Goal: Task Accomplishment & Management: Use online tool/utility

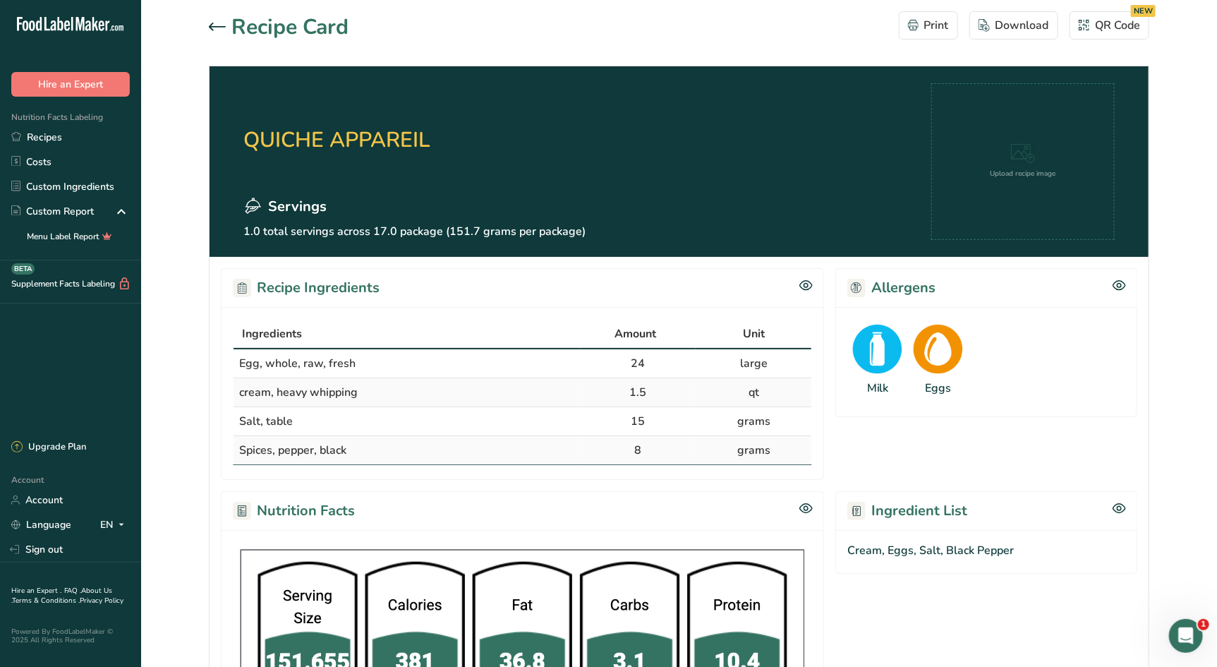
drag, startPoint x: 48, startPoint y: 137, endPoint x: 378, endPoint y: 215, distance: 338.6
click at [48, 137] on link "Recipes" at bounding box center [70, 137] width 141 height 25
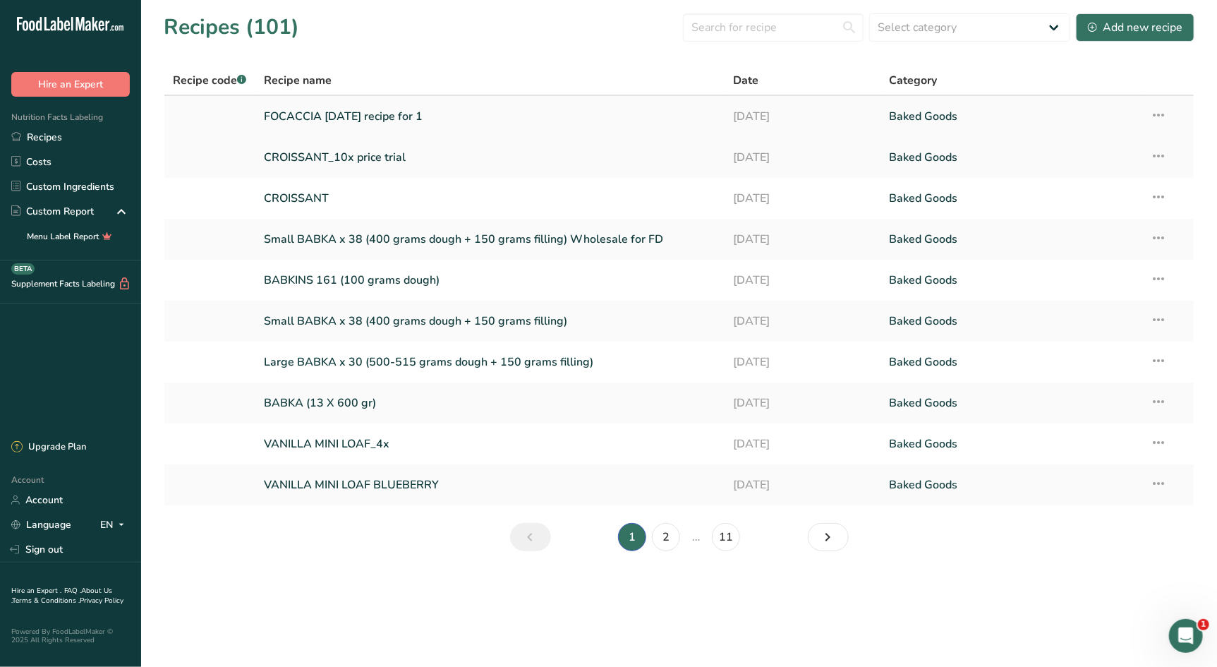
click at [319, 111] on link "FOCACCIA [DATE] recipe for 1" at bounding box center [490, 117] width 452 height 30
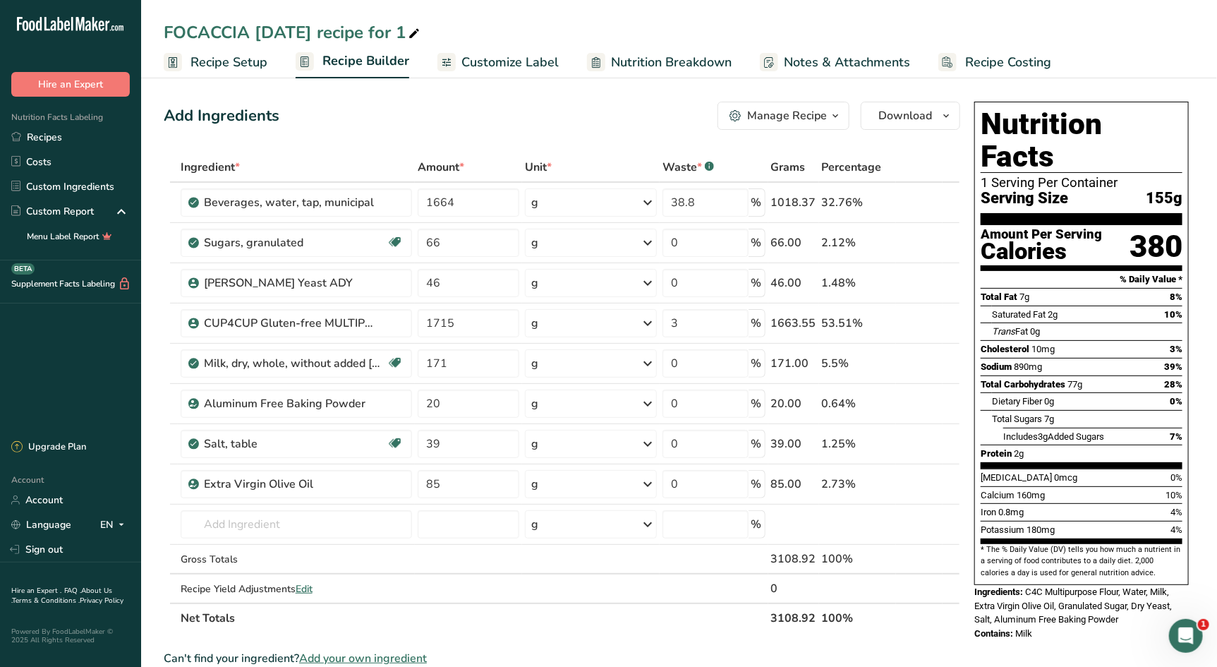
drag, startPoint x: 994, startPoint y: 62, endPoint x: 1001, endPoint y: 87, distance: 25.5
click at [994, 63] on span "Recipe Costing" at bounding box center [1008, 62] width 86 height 19
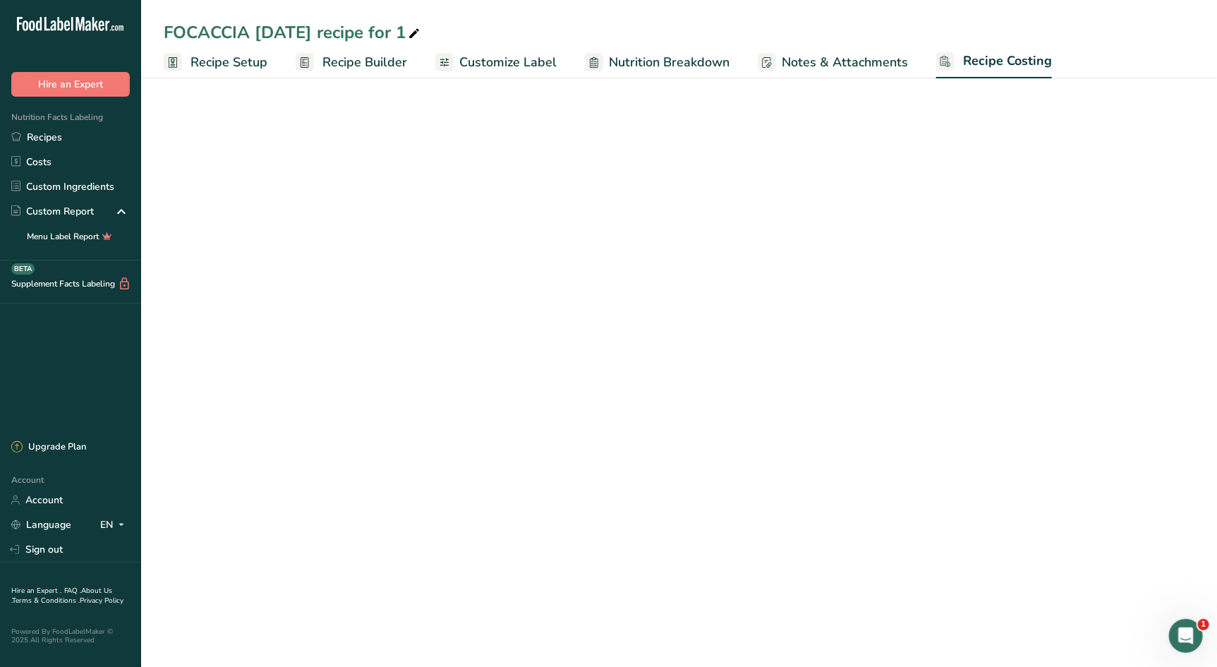
select select "12"
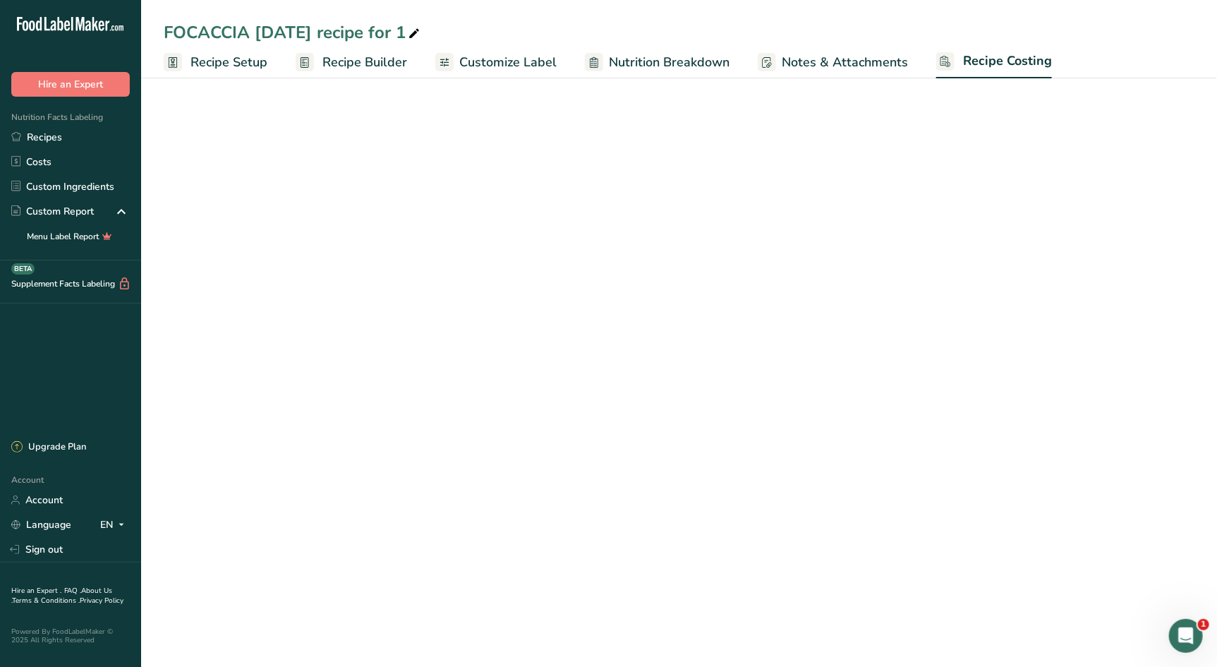
select select "12"
select select "1"
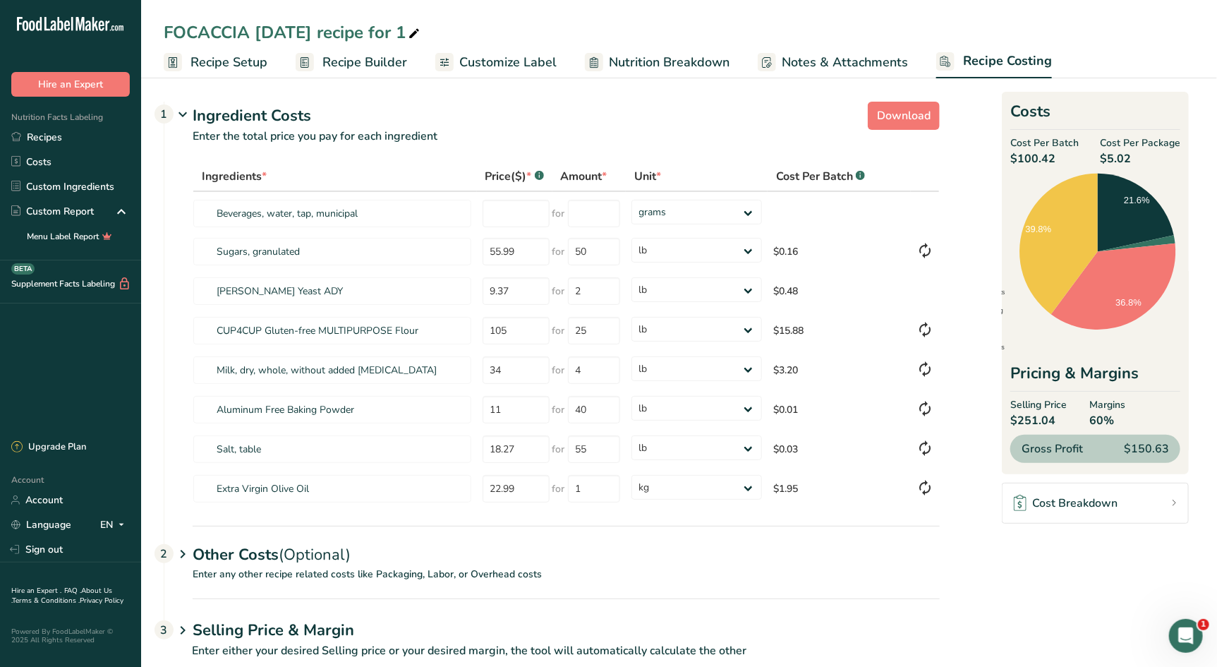
click at [226, 64] on span "Recipe Setup" at bounding box center [229, 62] width 77 height 19
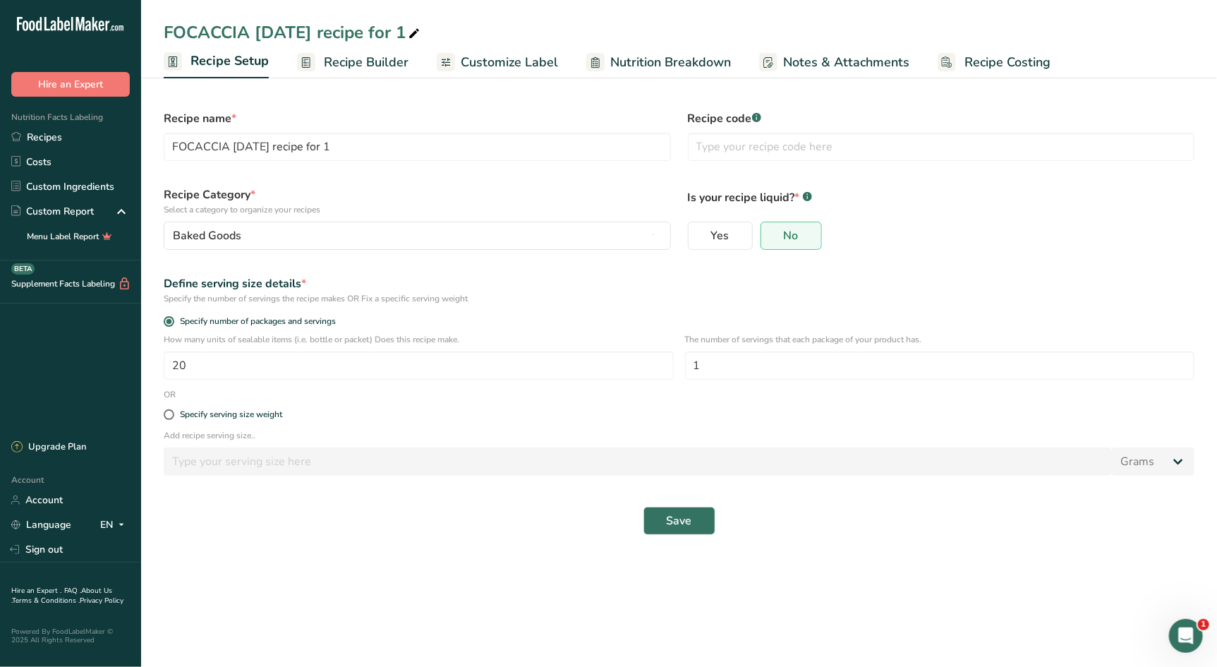
click at [982, 61] on span "Recipe Costing" at bounding box center [1008, 62] width 86 height 19
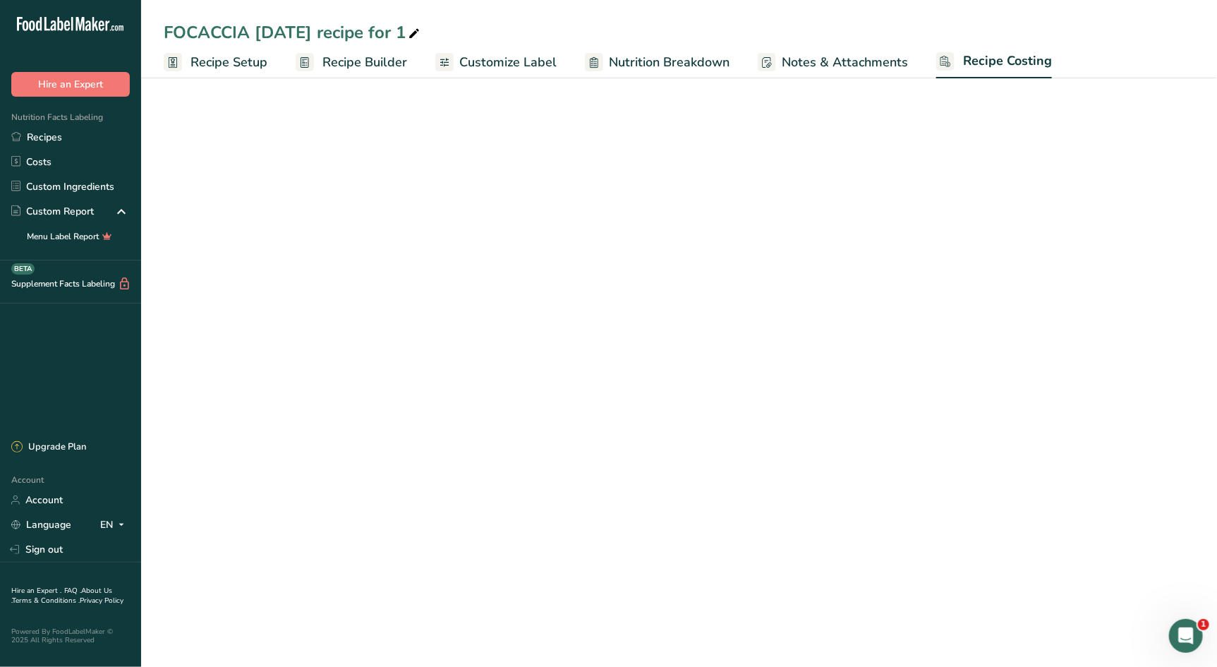
select select "12"
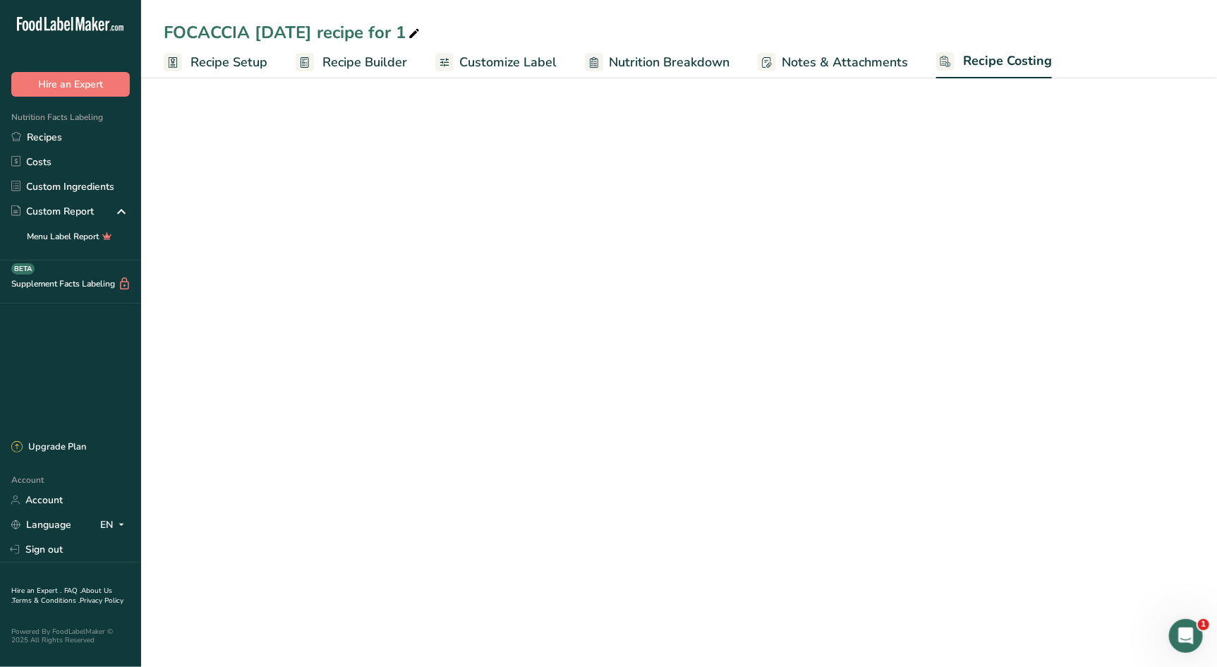
select select "12"
select select "1"
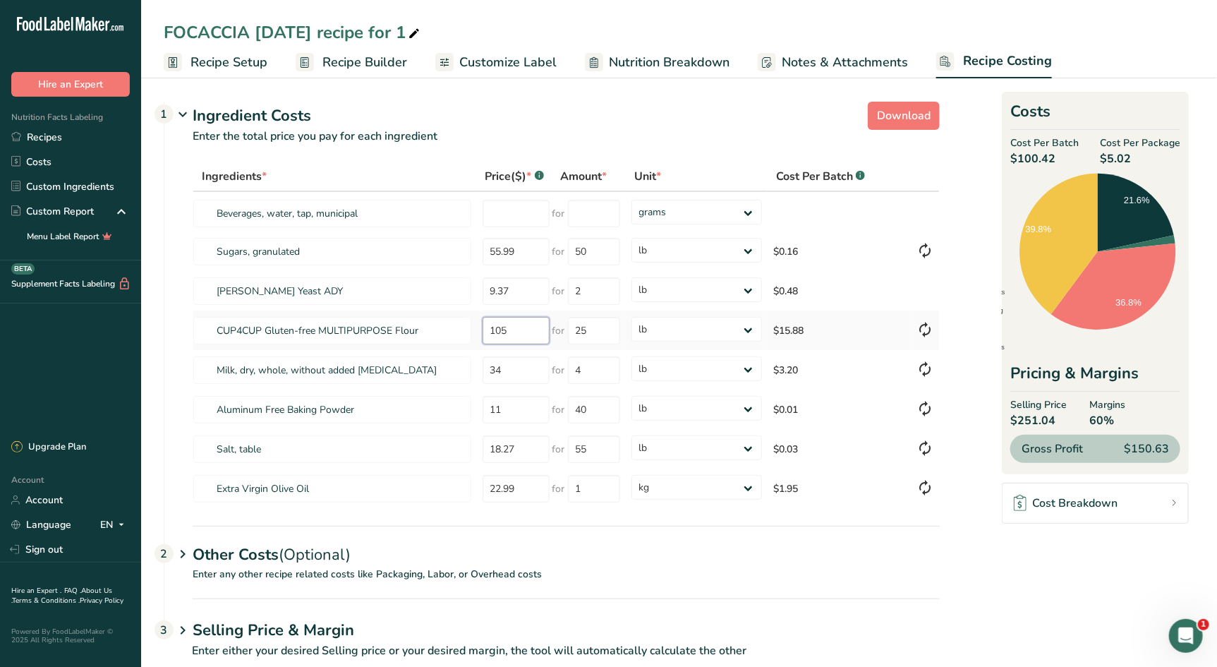
click at [471, 325] on tr "CUP4CUP Gluten-free MULTIPURPOSE Flour 105 for 25 grams kg mg mcg lb oz $15.88" at bounding box center [566, 331] width 746 height 40
type input "105"
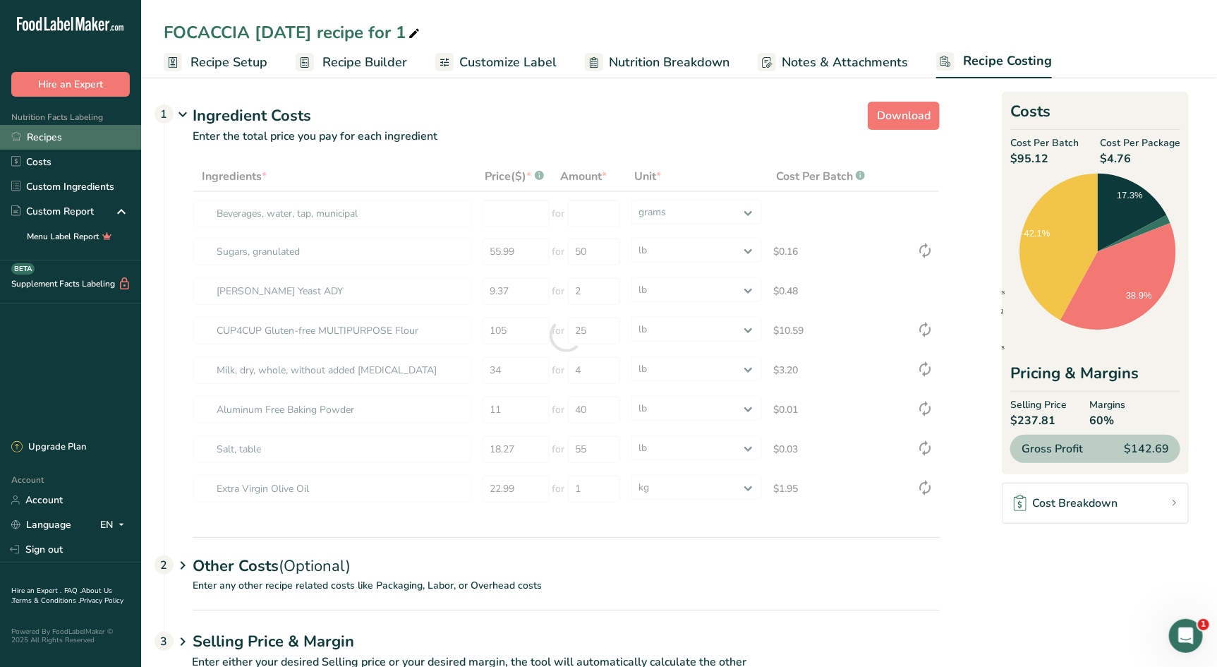
click at [52, 143] on link "Recipes" at bounding box center [70, 137] width 141 height 25
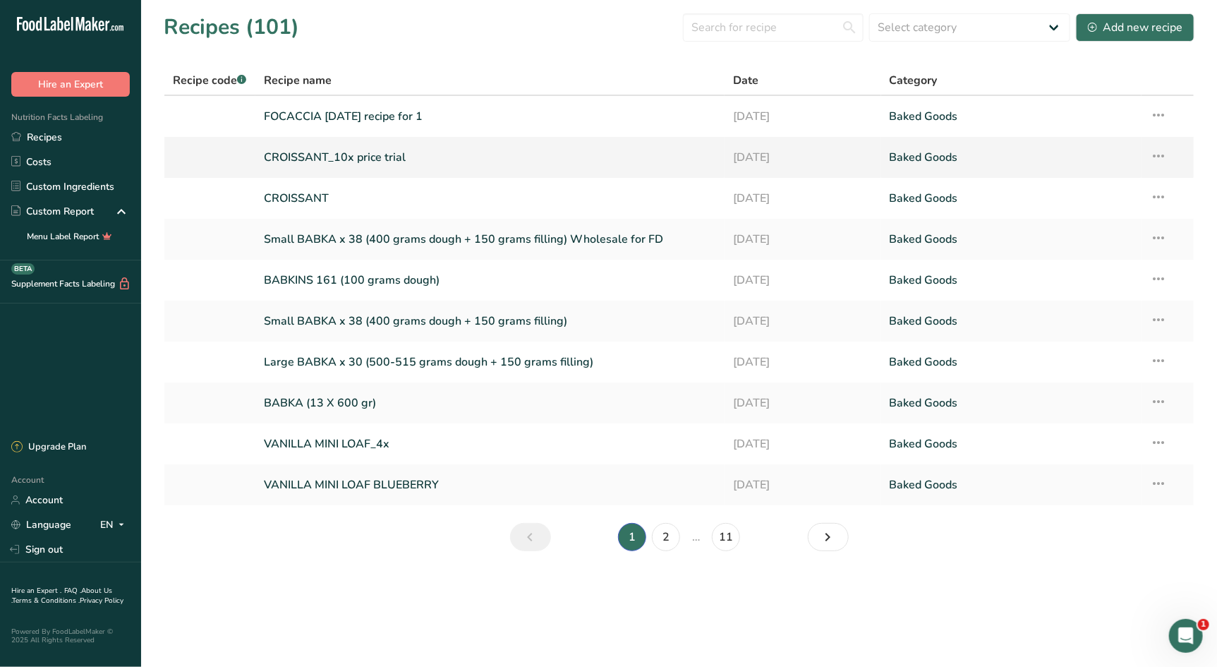
click at [341, 152] on link "CROISSANT_10x price trial" at bounding box center [490, 158] width 452 height 30
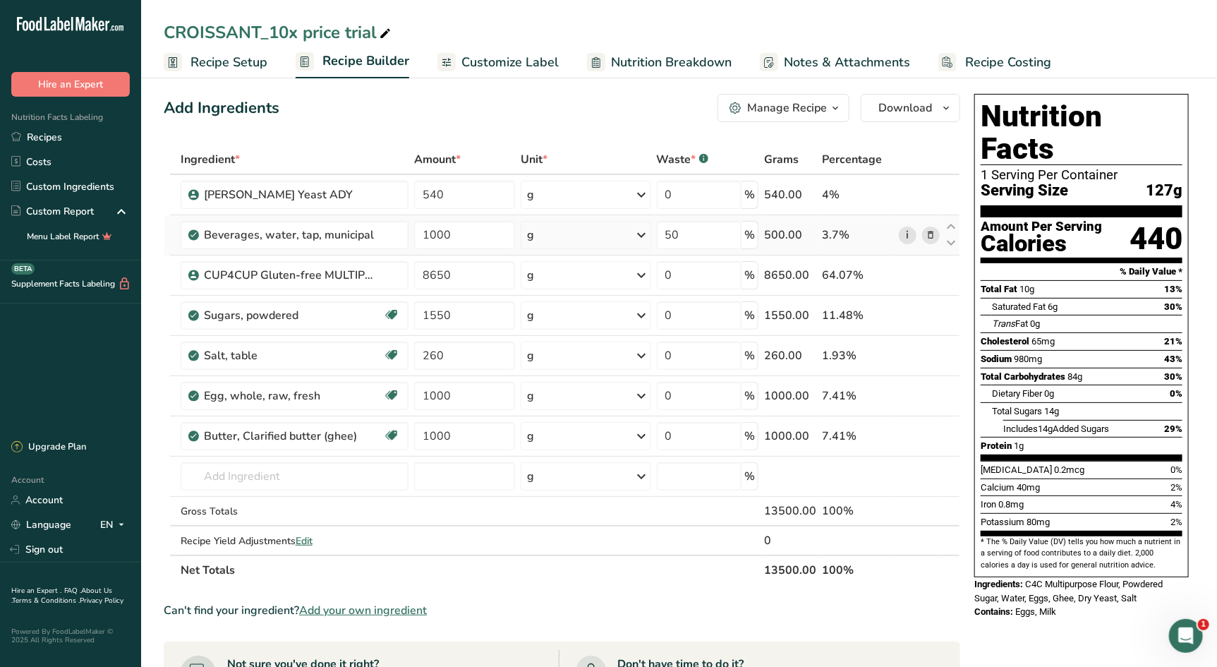
scroll to position [8, 0]
click at [40, 133] on link "Recipes" at bounding box center [70, 137] width 141 height 25
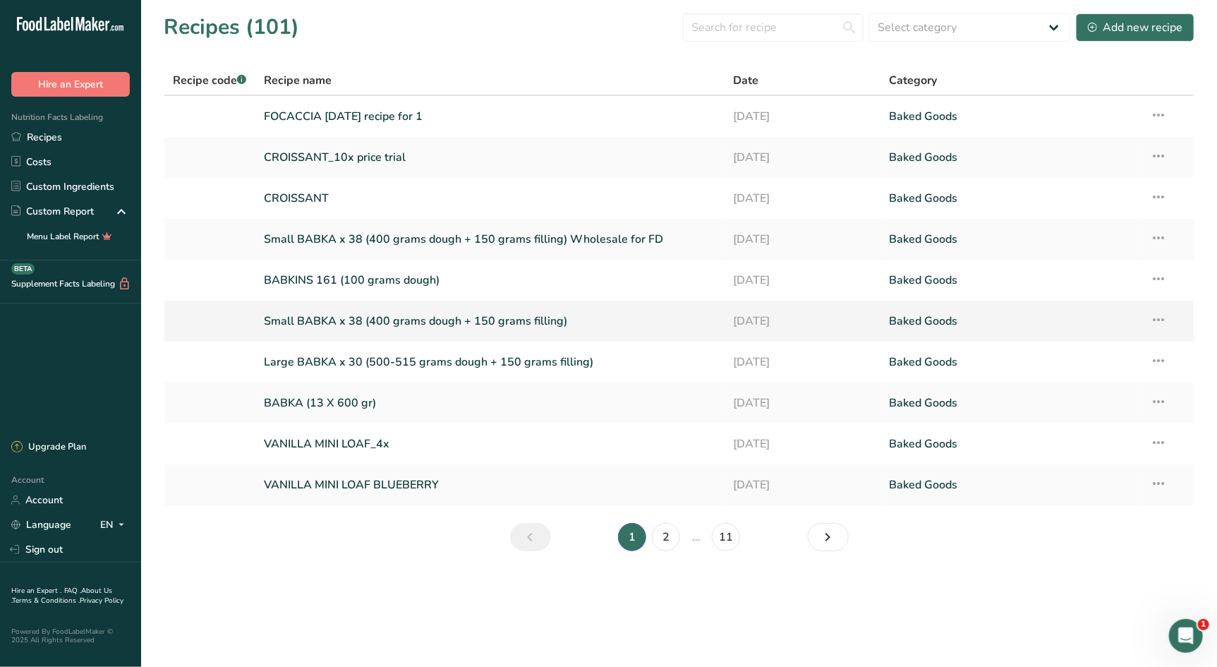
click at [332, 318] on link "Small BABKA x 38 (400 grams dough + 150 grams filling)" at bounding box center [490, 321] width 452 height 30
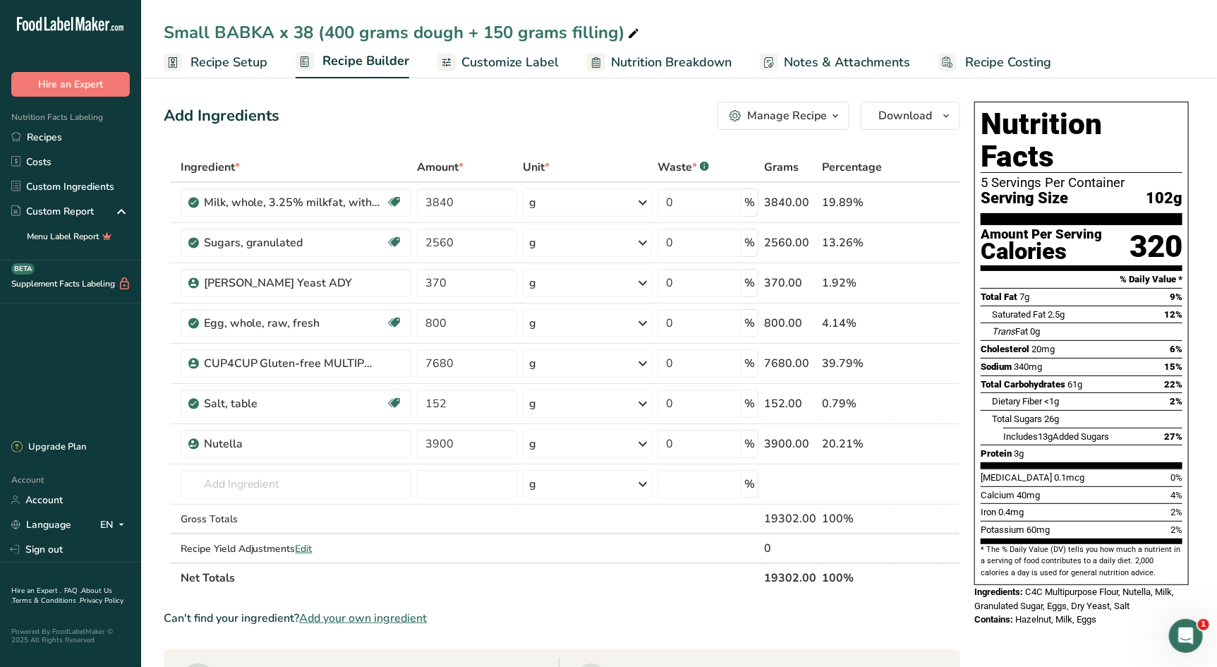
click at [236, 59] on span "Recipe Setup" at bounding box center [229, 62] width 77 height 19
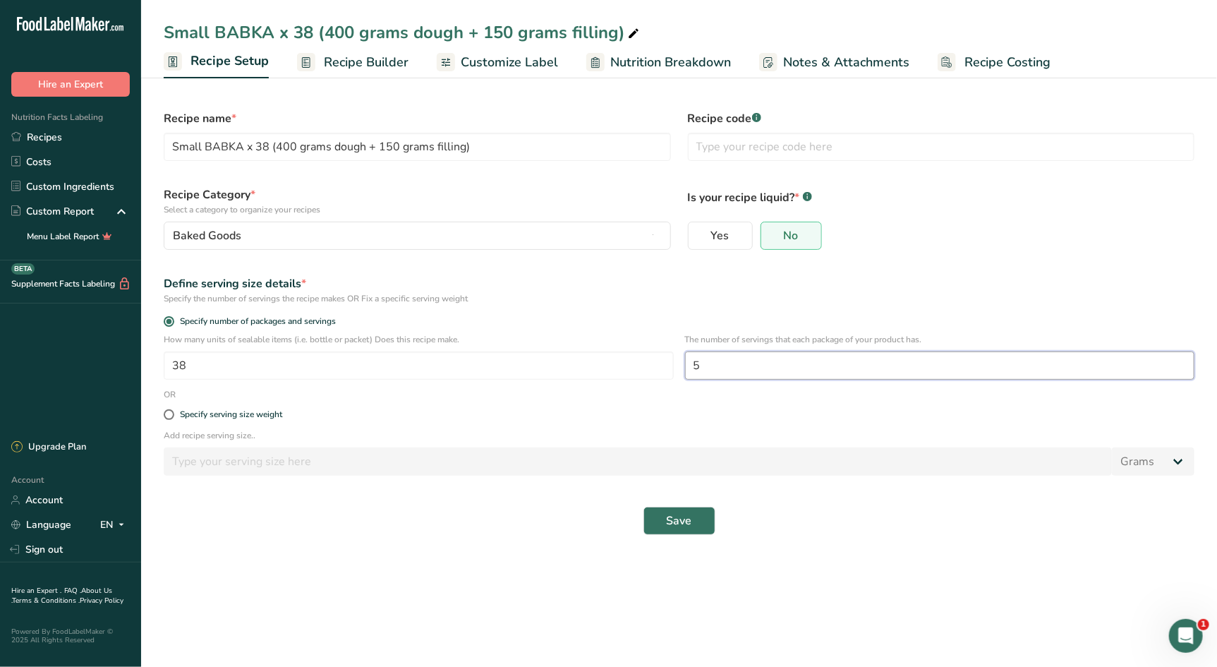
drag, startPoint x: 723, startPoint y: 370, endPoint x: 689, endPoint y: 370, distance: 34.6
click at [689, 370] on input "5" at bounding box center [940, 365] width 510 height 28
type input "4"
drag, startPoint x: 663, startPoint y: 517, endPoint x: 740, endPoint y: 537, distance: 79.4
click at [663, 518] on button "Save" at bounding box center [680, 521] width 72 height 28
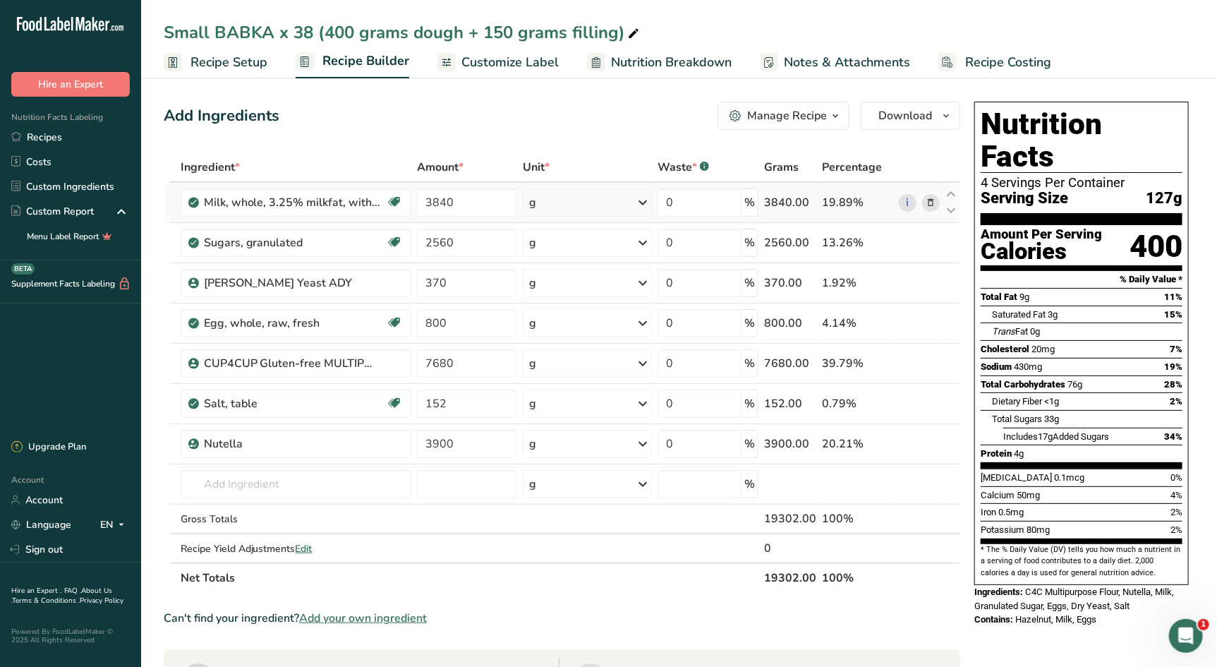
drag, startPoint x: 213, startPoint y: 60, endPoint x: 721, endPoint y: 220, distance: 532.8
click at [213, 60] on span "Recipe Setup" at bounding box center [229, 62] width 77 height 19
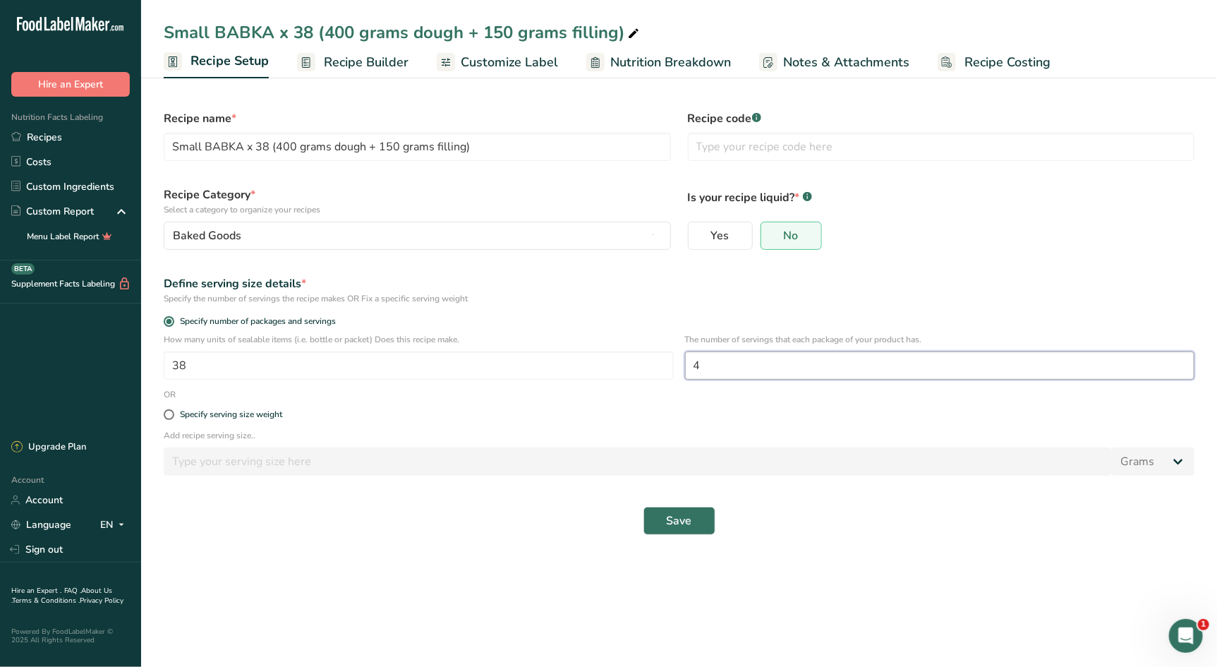
drag, startPoint x: 714, startPoint y: 370, endPoint x: 682, endPoint y: 363, distance: 32.5
click at [676, 362] on div "How many units of sealable items (i.e. bottle or packet) Does this recipe make.…" at bounding box center [679, 360] width 1048 height 55
type input "5"
drag, startPoint x: 680, startPoint y: 519, endPoint x: 865, endPoint y: 531, distance: 186.0
click at [680, 519] on span "Save" at bounding box center [679, 520] width 25 height 17
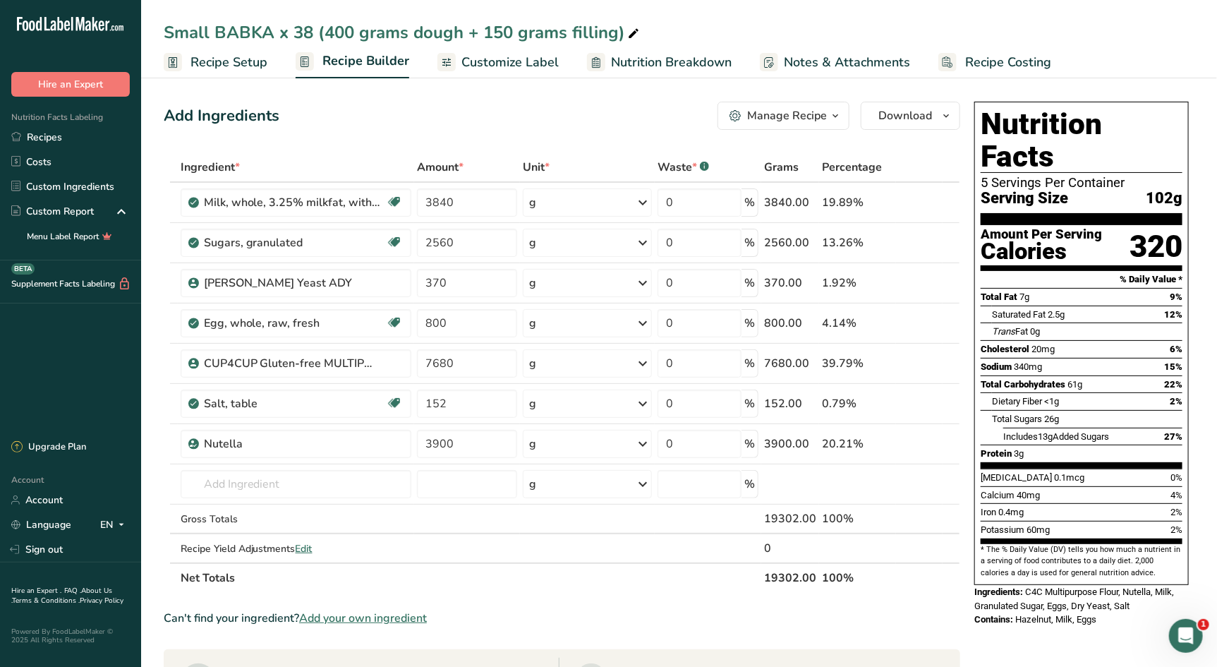
scroll to position [1, 0]
drag, startPoint x: 956, startPoint y: 58, endPoint x: 1013, endPoint y: 173, distance: 128.4
click at [956, 58] on link "Recipe Costing" at bounding box center [995, 63] width 113 height 32
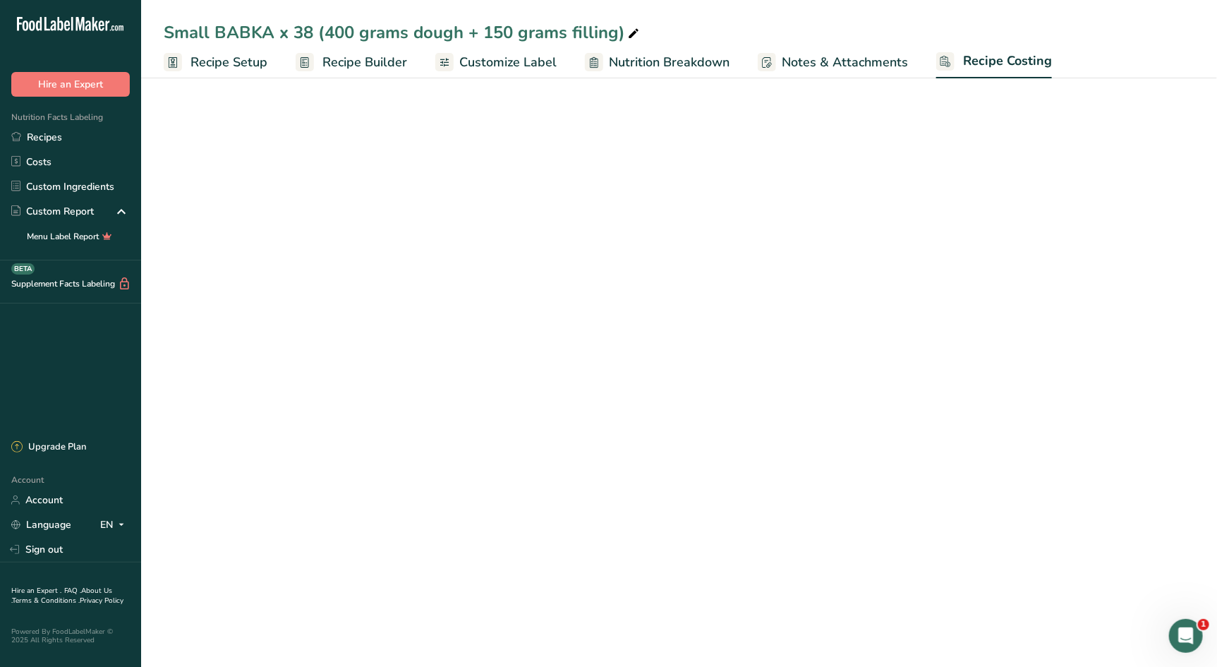
select select "12"
select select "5"
select select "12"
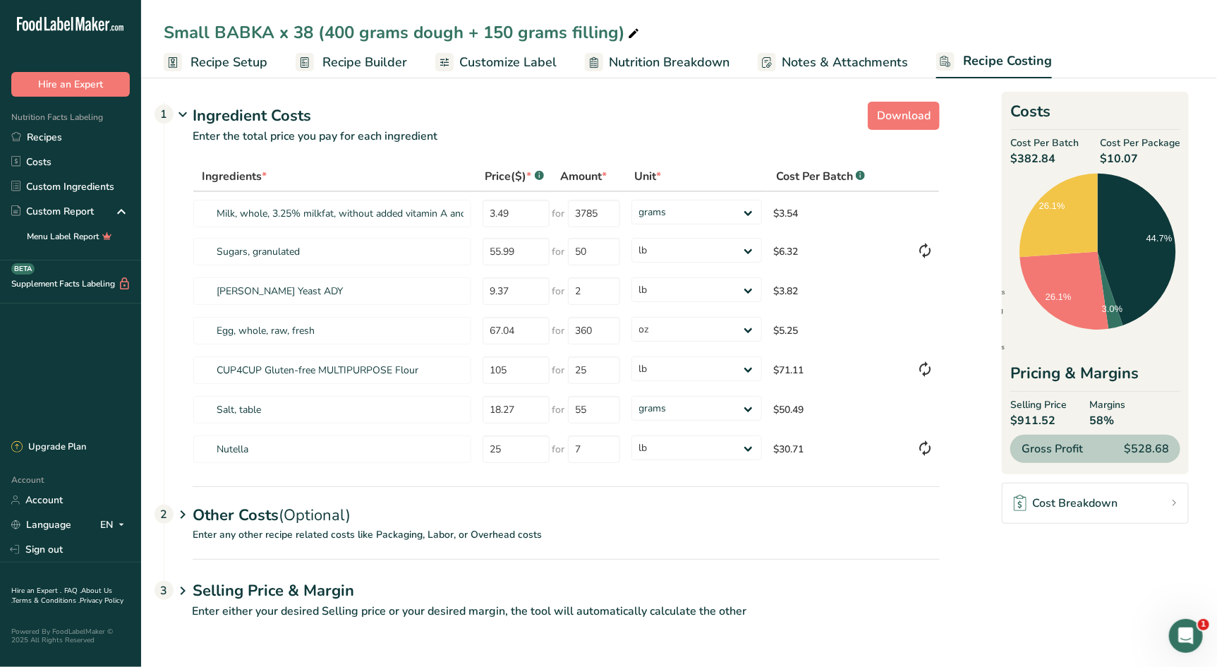
click at [237, 514] on div "Other Costs (Optional) 2" at bounding box center [566, 506] width 747 height 41
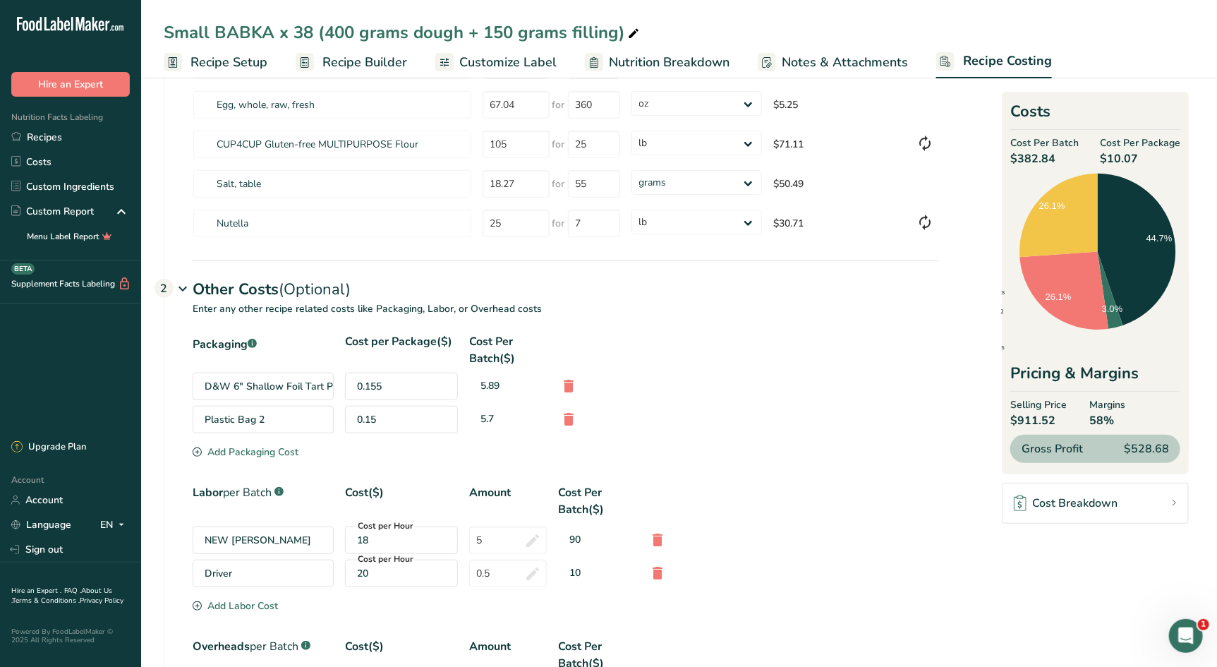
scroll to position [259, 0]
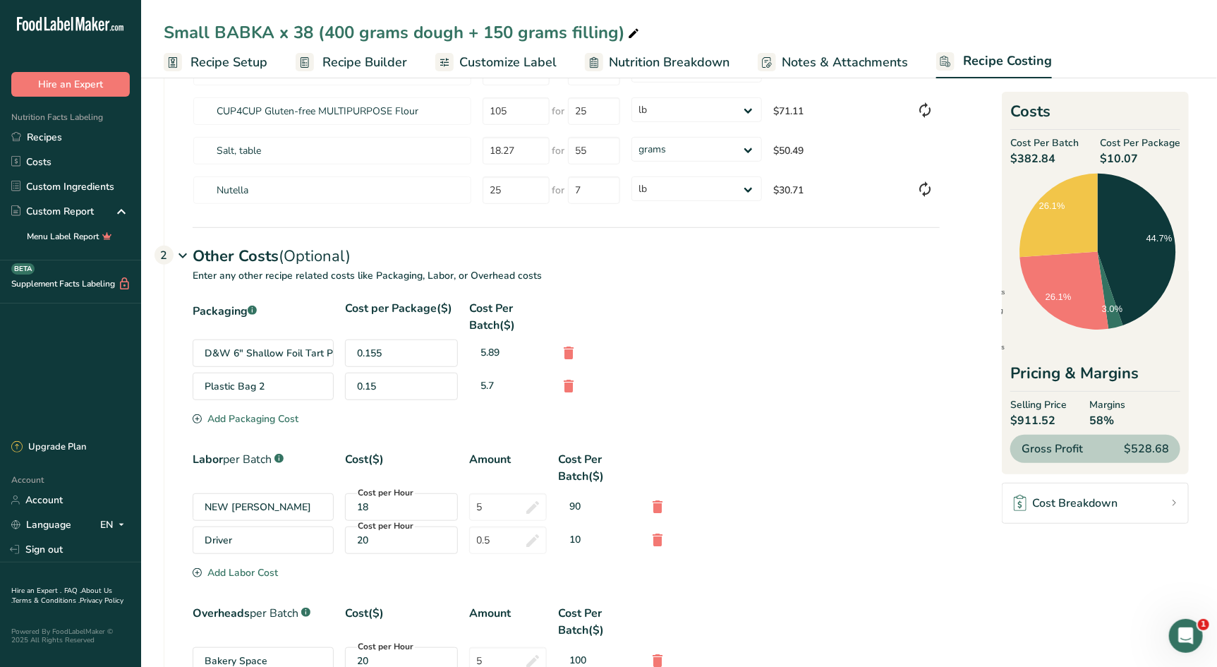
click at [259, 418] on div "Add Packaging Cost" at bounding box center [246, 418] width 106 height 15
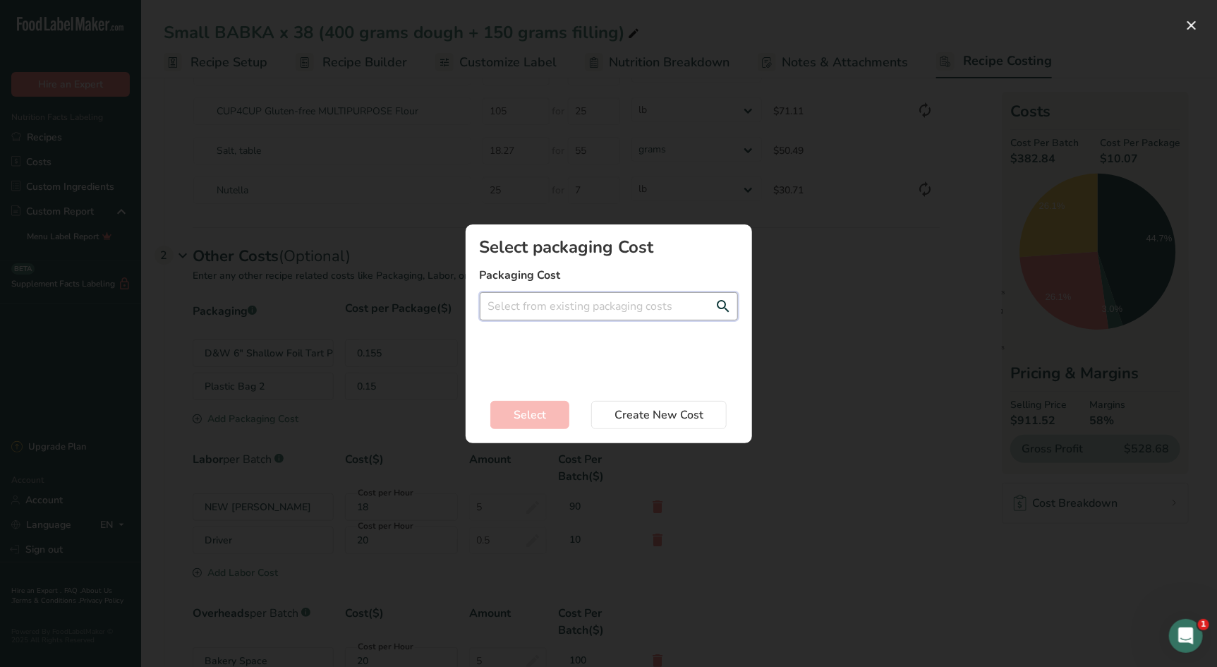
click at [556, 312] on input "Add New Recipe Cost Modal" at bounding box center [609, 306] width 258 height 28
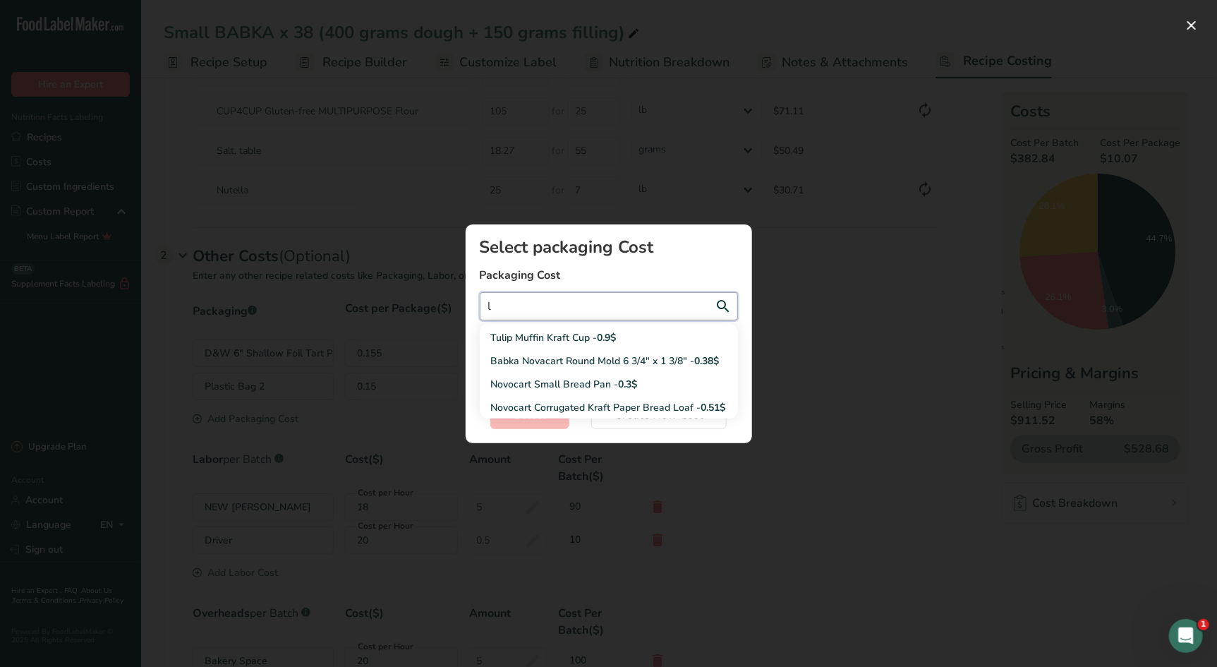
scroll to position [16, 0]
type input "l"
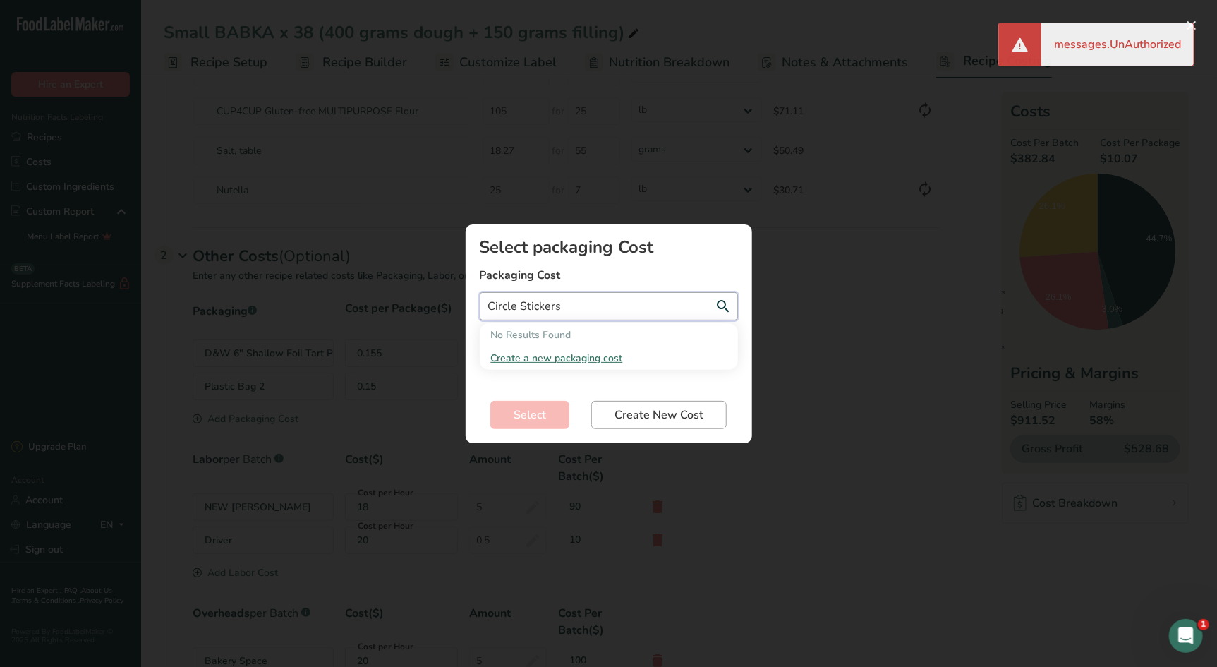
type input "Circle Stickers"
click at [661, 419] on span "Create New Cost" at bounding box center [659, 414] width 89 height 17
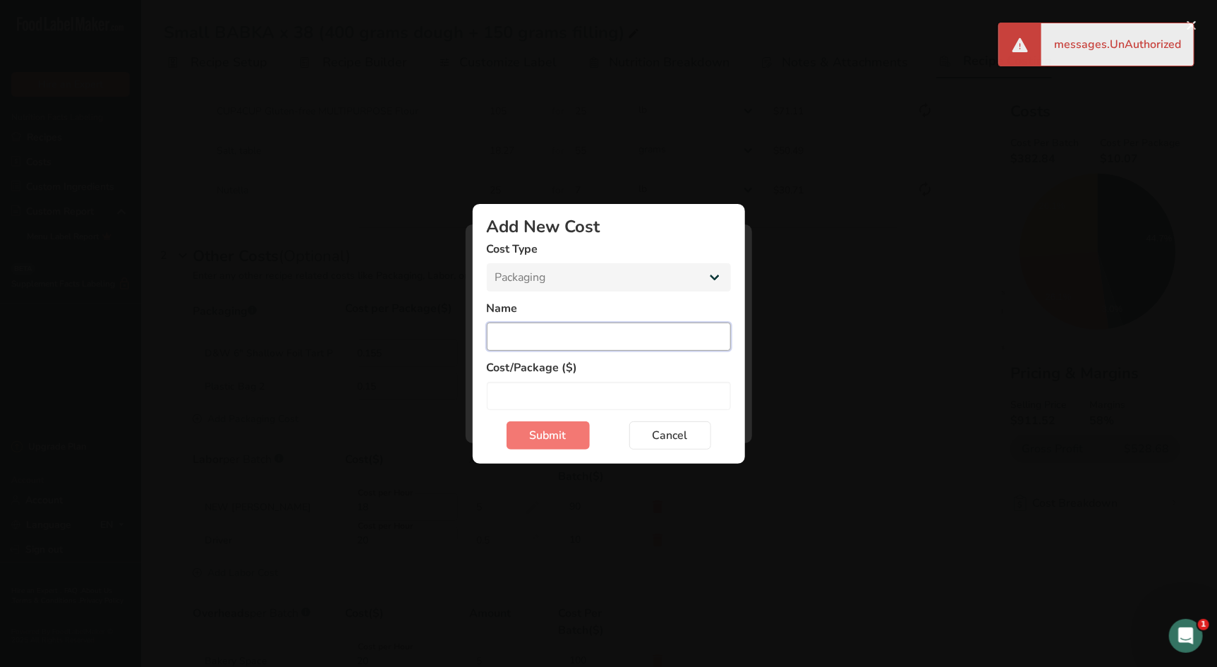
click at [539, 346] on input "Add New Cost Modal" at bounding box center [609, 337] width 244 height 28
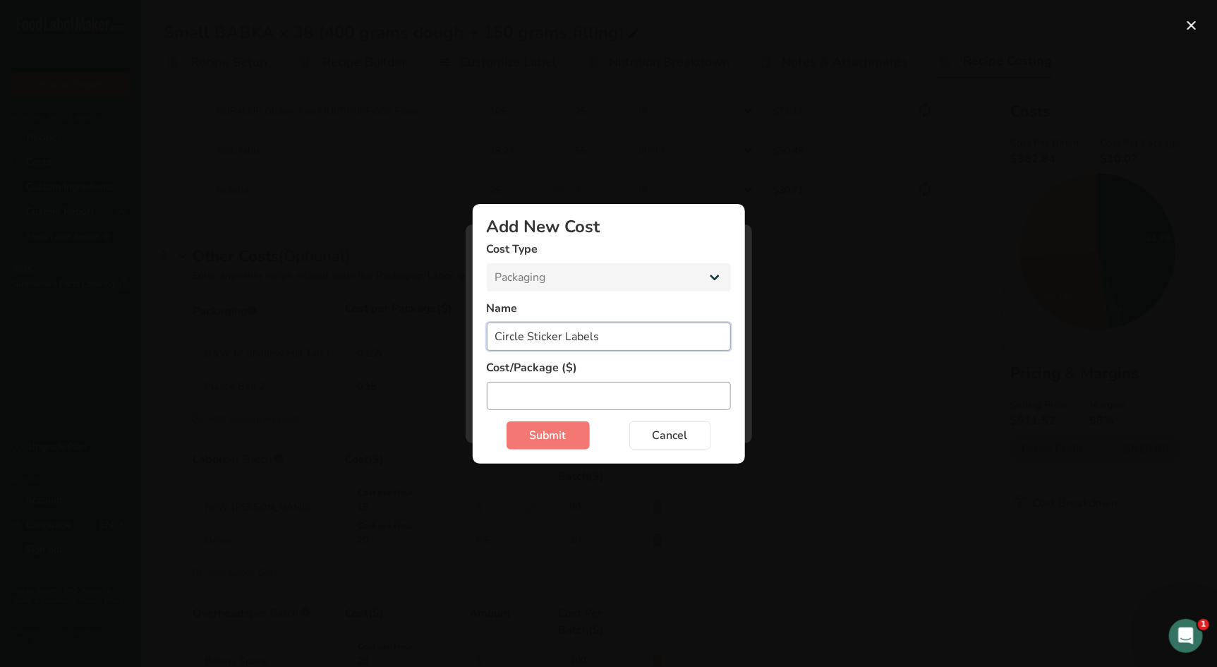
type input "Circle Sticker Labels"
click at [531, 395] on input "Add New Cost Modal" at bounding box center [609, 396] width 244 height 28
type input "0.40"
click at [543, 434] on span "Submit" at bounding box center [548, 435] width 37 height 17
drag, startPoint x: 555, startPoint y: 435, endPoint x: 575, endPoint y: 440, distance: 20.9
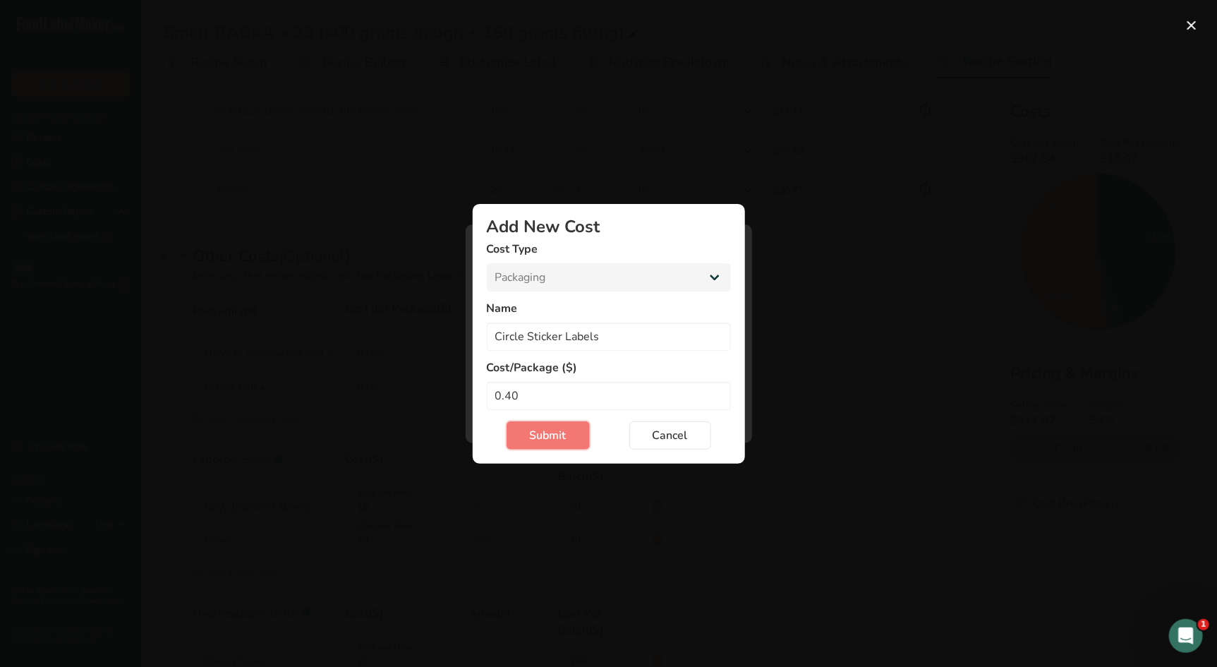
click at [555, 435] on span "Submit" at bounding box center [548, 435] width 37 height 17
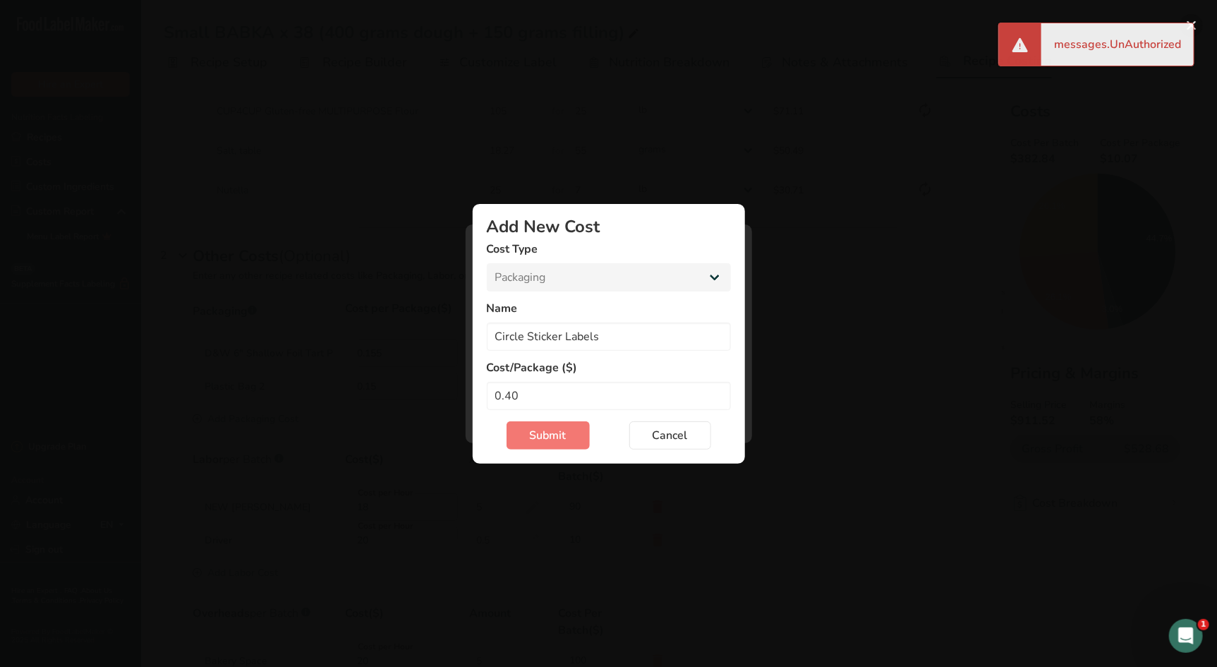
click at [1196, 25] on button "Add New Cost Modal" at bounding box center [1192, 25] width 23 height 23
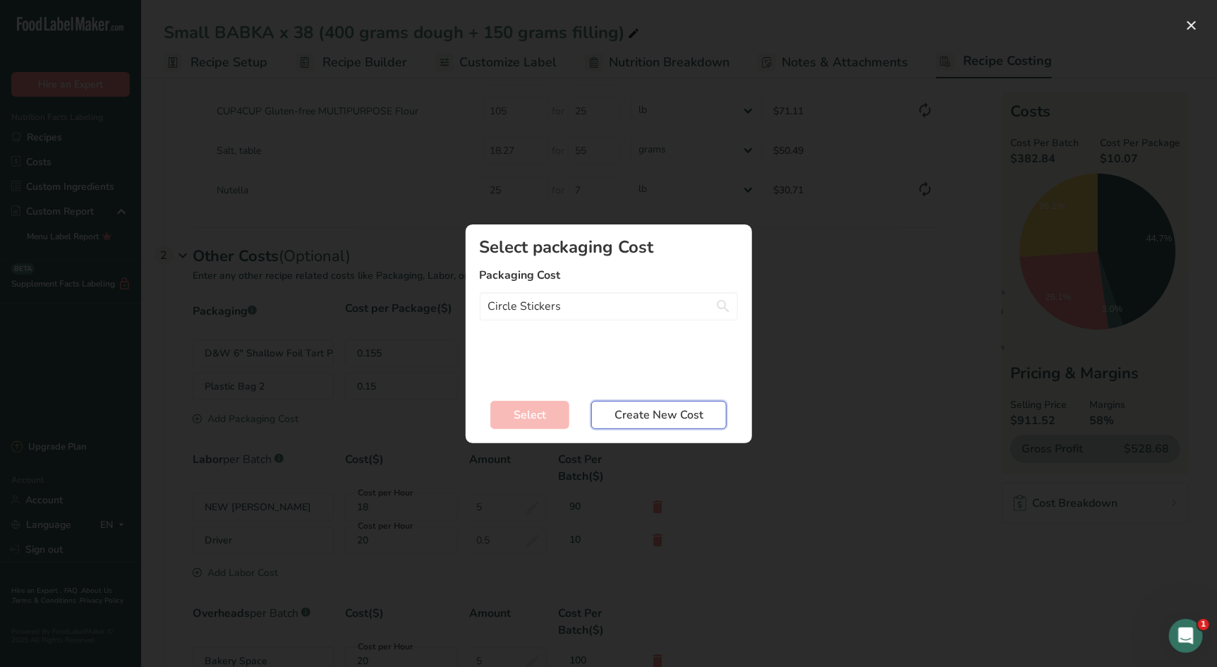
click at [681, 412] on span "Create New Cost" at bounding box center [659, 414] width 89 height 17
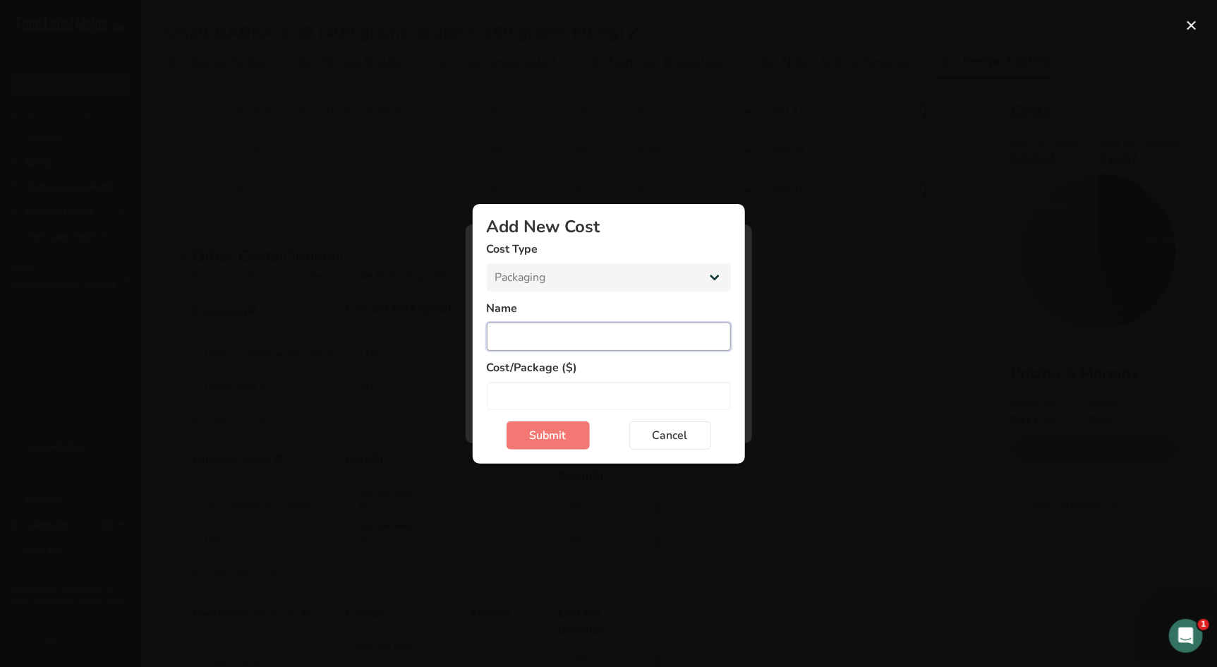
click at [513, 332] on input "Add New Cost Modal" at bounding box center [609, 337] width 244 height 28
type input "Circle Sticker Labels"
click at [544, 392] on input "Add New Cost Modal" at bounding box center [609, 396] width 244 height 28
type input "0.40"
drag, startPoint x: 543, startPoint y: 439, endPoint x: 575, endPoint y: 450, distance: 34.4
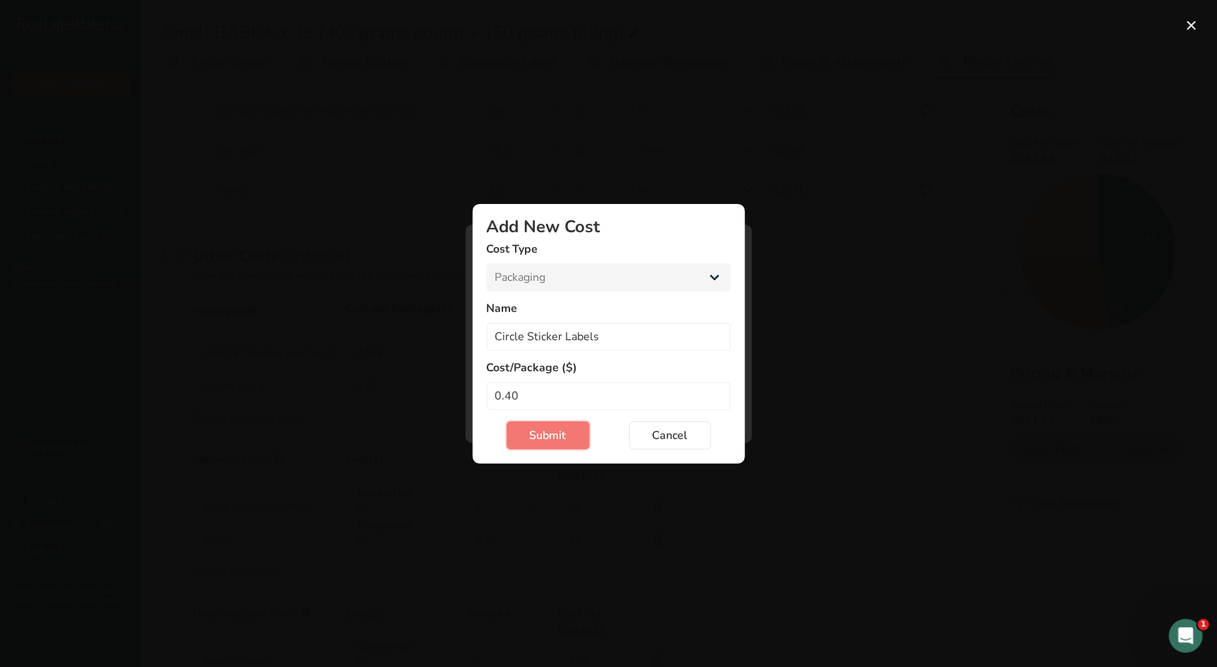
click at [543, 439] on span "Submit" at bounding box center [548, 435] width 37 height 17
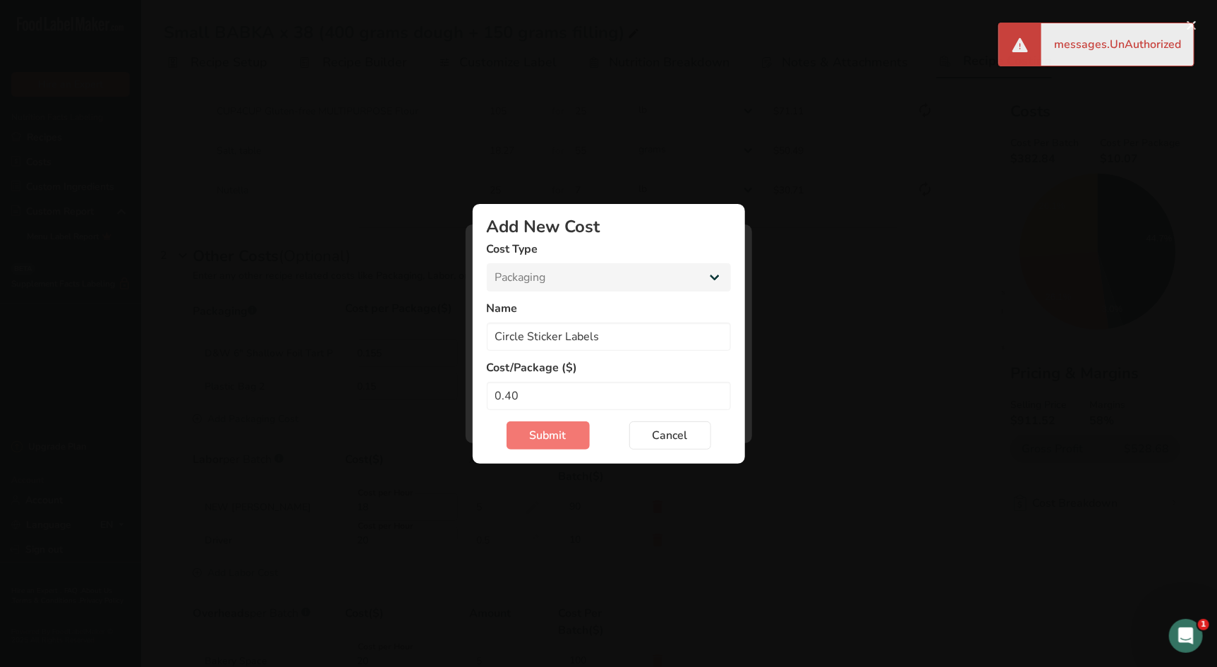
drag, startPoint x: 1187, startPoint y: 35, endPoint x: 1104, endPoint y: 29, distance: 83.5
click at [1187, 35] on div "messages.UnAuthorized" at bounding box center [1118, 44] width 152 height 42
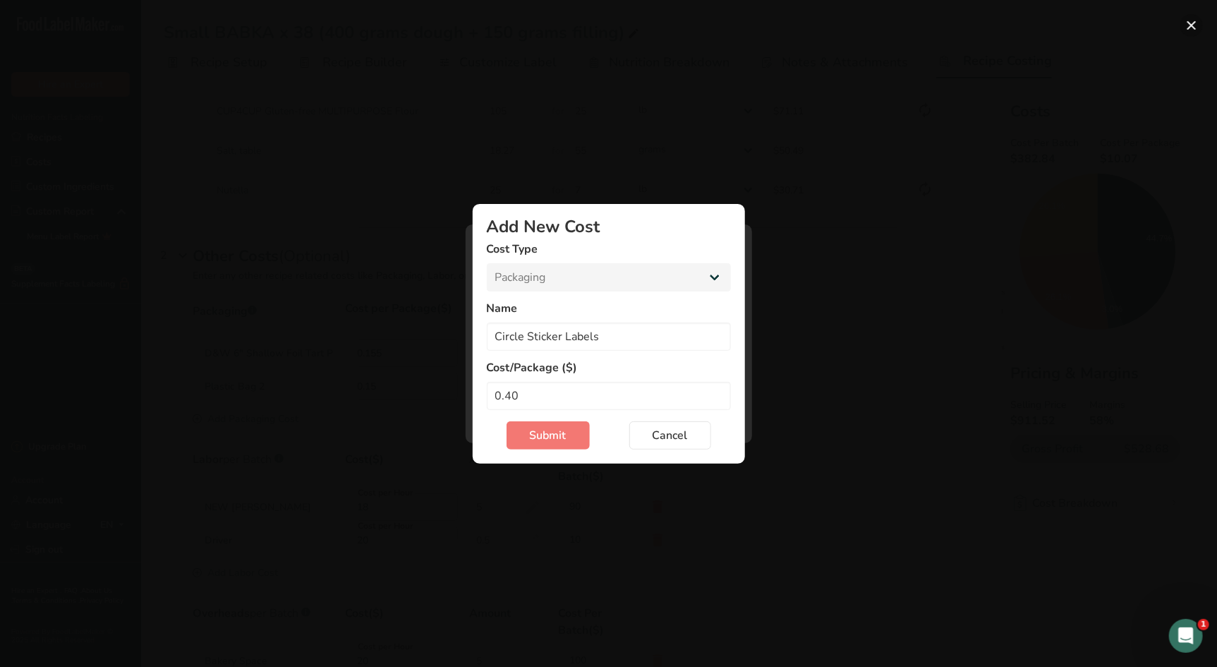
click at [1188, 24] on button "Add New Cost Modal" at bounding box center [1192, 25] width 23 height 23
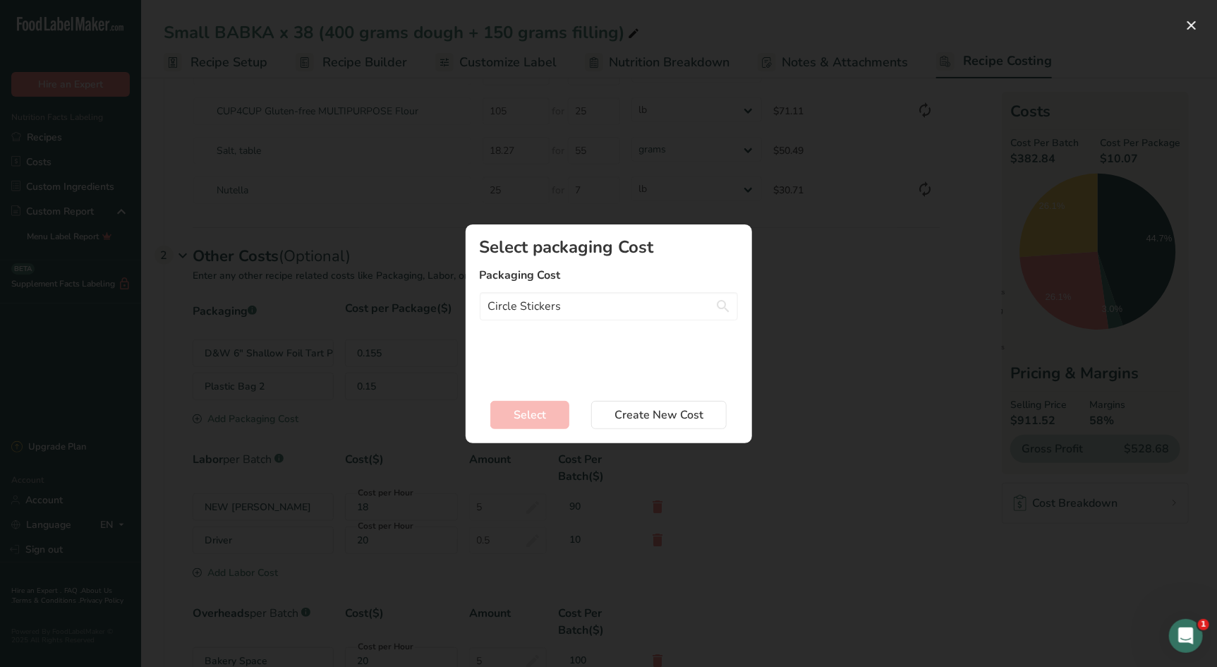
drag, startPoint x: 834, startPoint y: 345, endPoint x: 804, endPoint y: 375, distance: 42.4
click at [834, 345] on div "Add New Recipe Cost Modal" at bounding box center [608, 333] width 1217 height 667
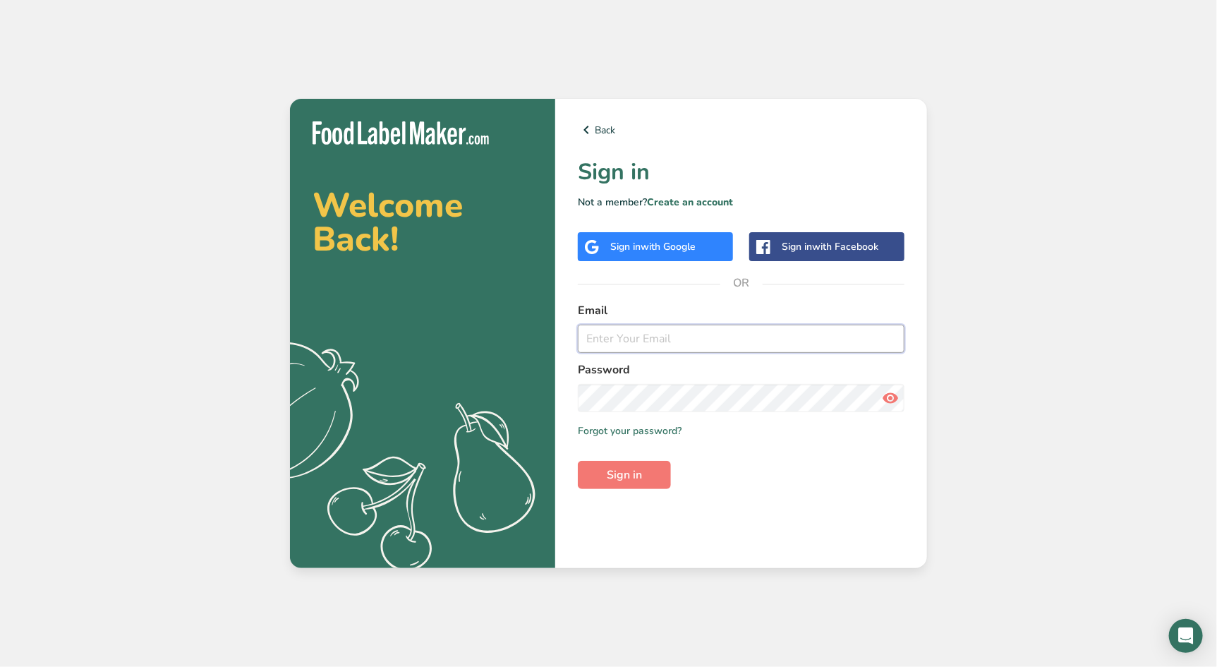
type input "[EMAIL_ADDRESS][DOMAIN_NAME]"
click at [627, 480] on span "Sign in" at bounding box center [624, 474] width 35 height 17
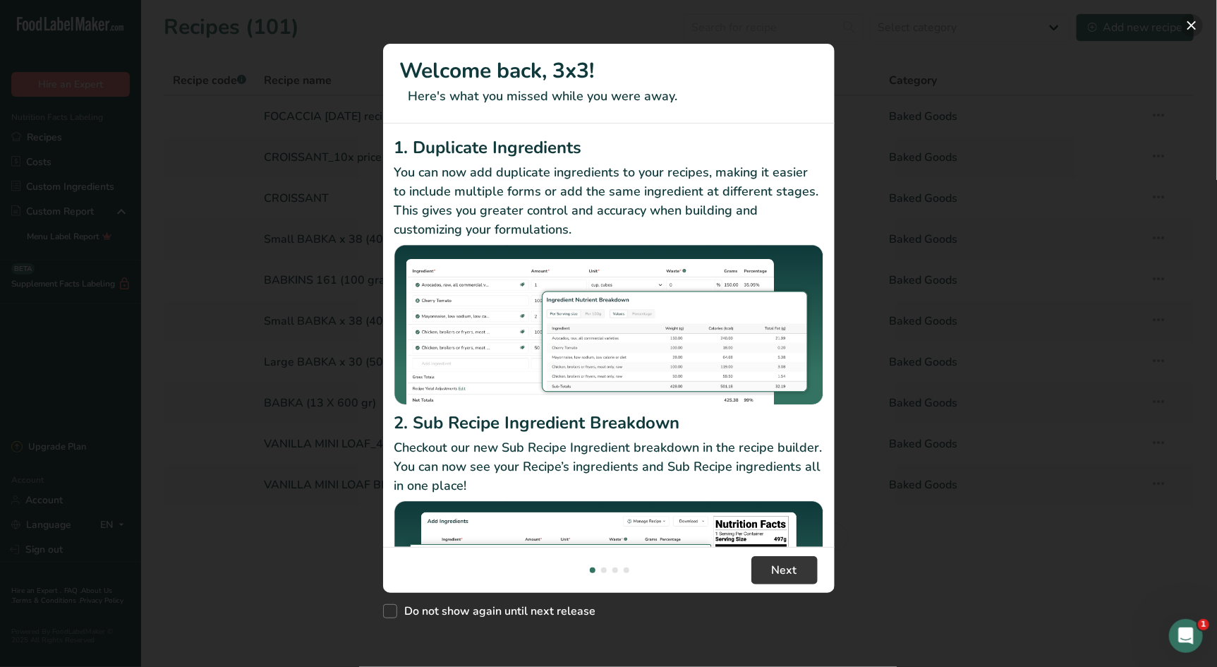
click at [1193, 23] on button "New Features" at bounding box center [1192, 25] width 23 height 23
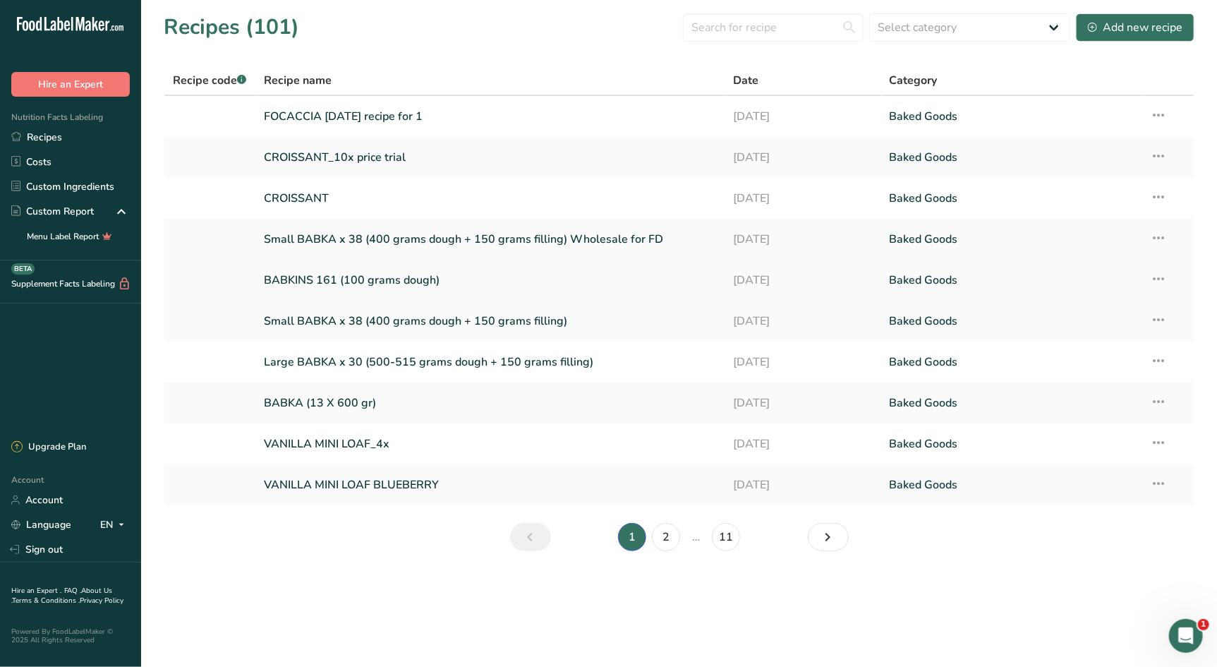
drag, startPoint x: 556, startPoint y: 234, endPoint x: 693, endPoint y: 260, distance: 139.2
click at [556, 234] on link "Small BABKA x 38 (400 grams dough + 150 grams filling) Wholesale for FD" at bounding box center [490, 239] width 452 height 30
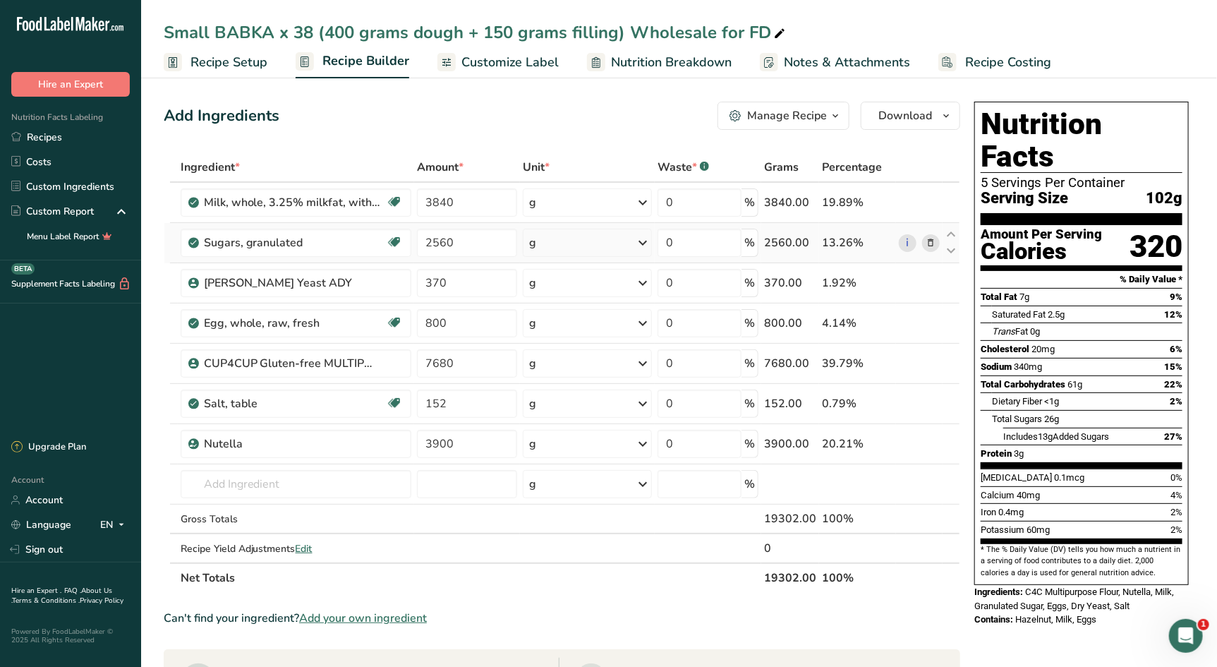
drag, startPoint x: 992, startPoint y: 56, endPoint x: 892, endPoint y: 231, distance: 201.1
click at [992, 57] on span "Recipe Costing" at bounding box center [1008, 62] width 86 height 19
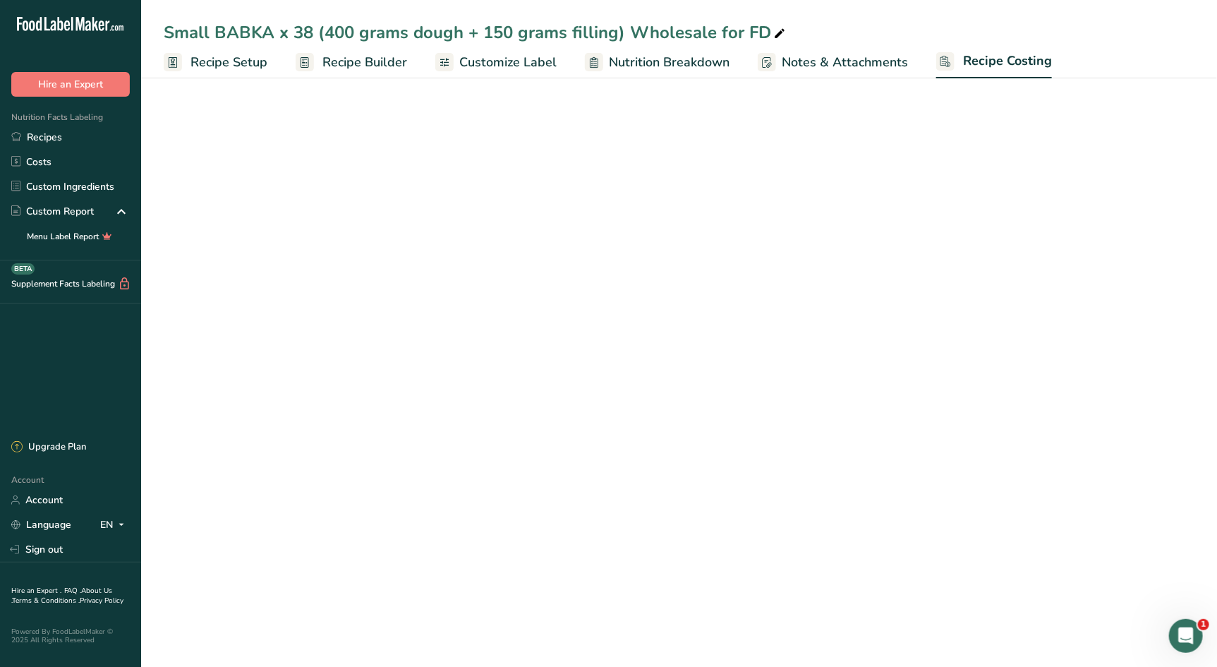
select select "12"
select select "5"
select select "12"
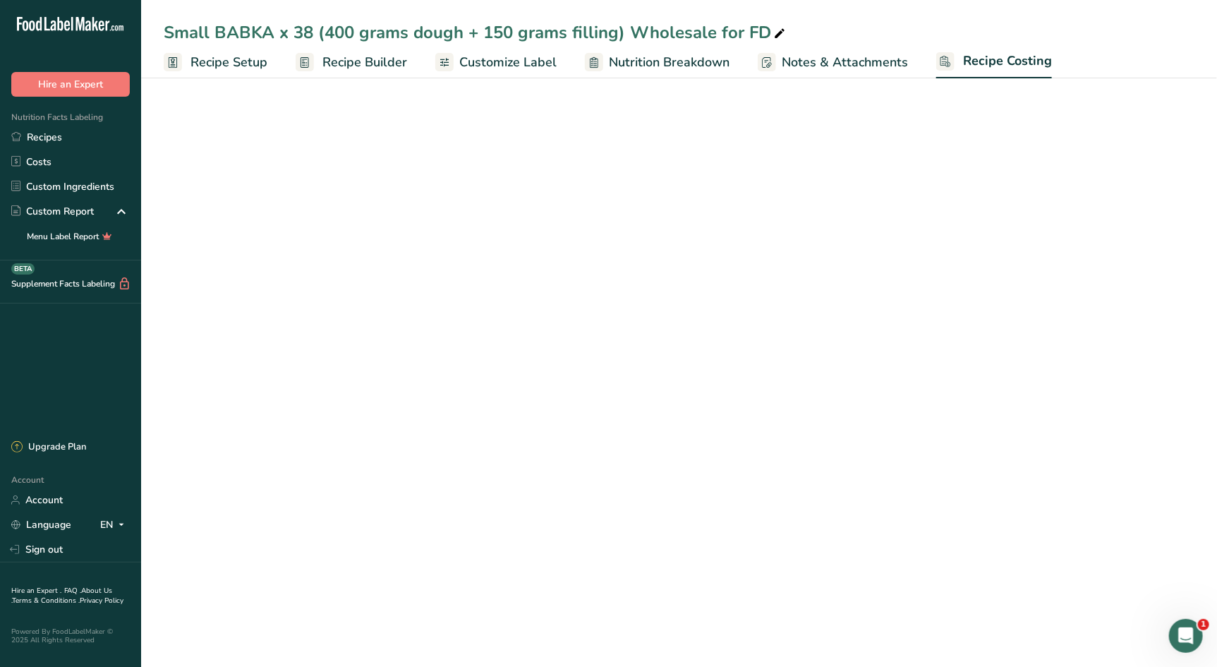
select select "12"
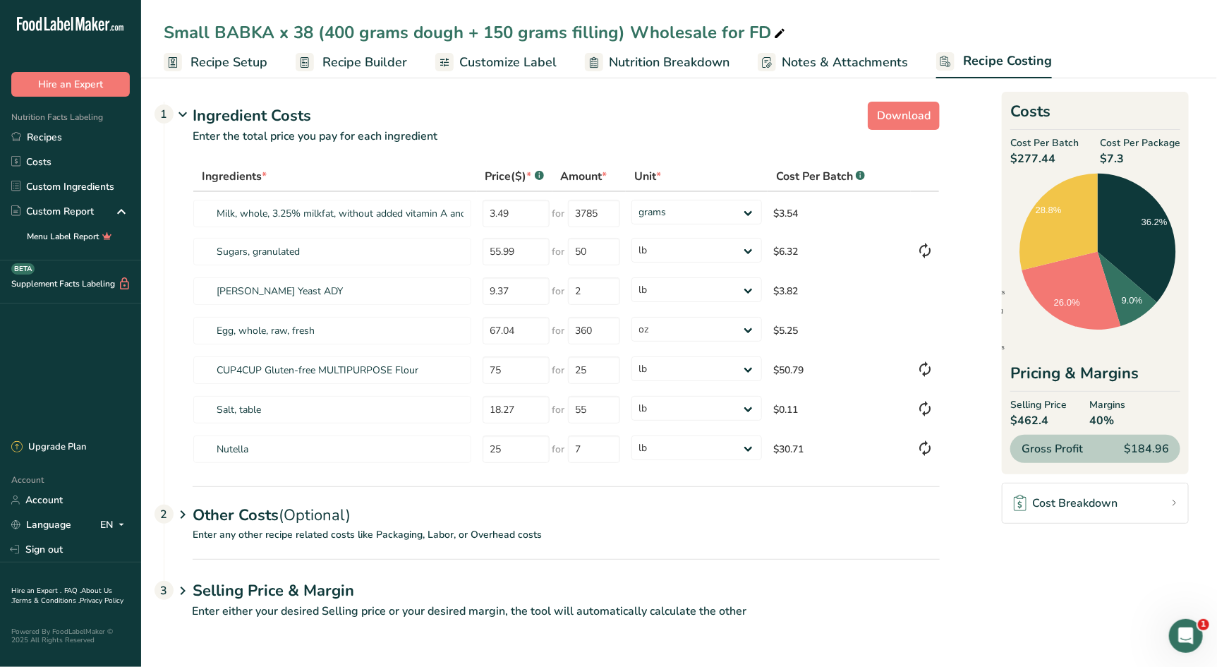
drag, startPoint x: 266, startPoint y: 524, endPoint x: 332, endPoint y: 564, distance: 77.2
click at [266, 524] on div "Other Costs (Optional) 2" at bounding box center [566, 506] width 747 height 41
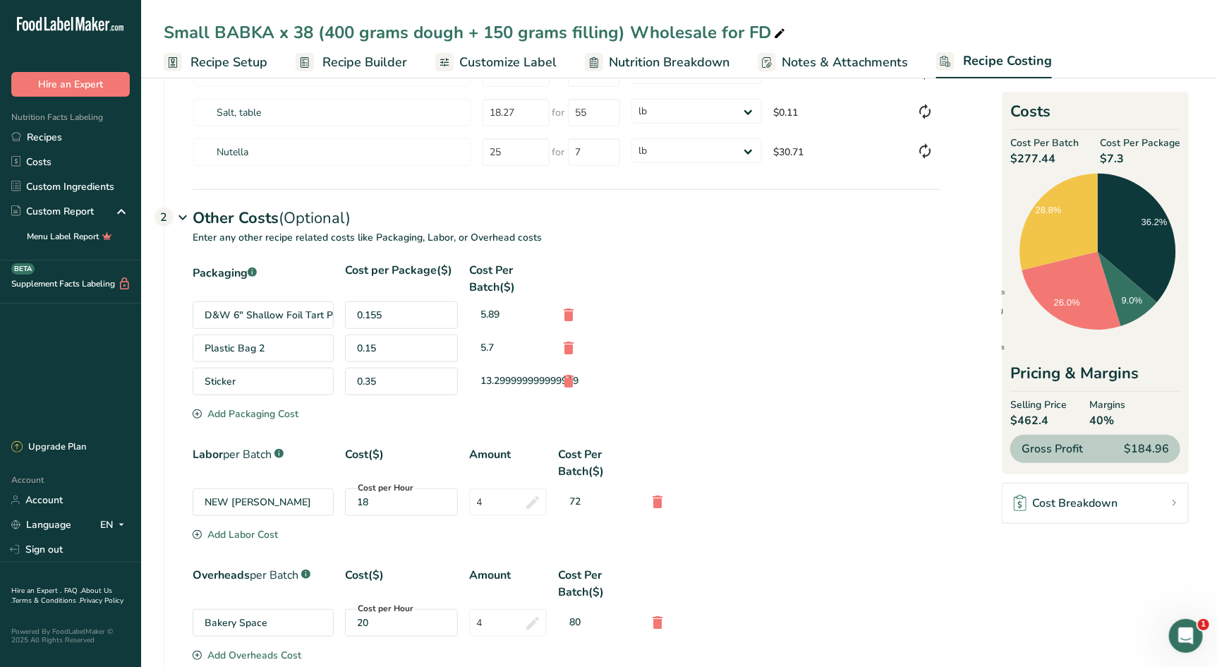
scroll to position [418, 0]
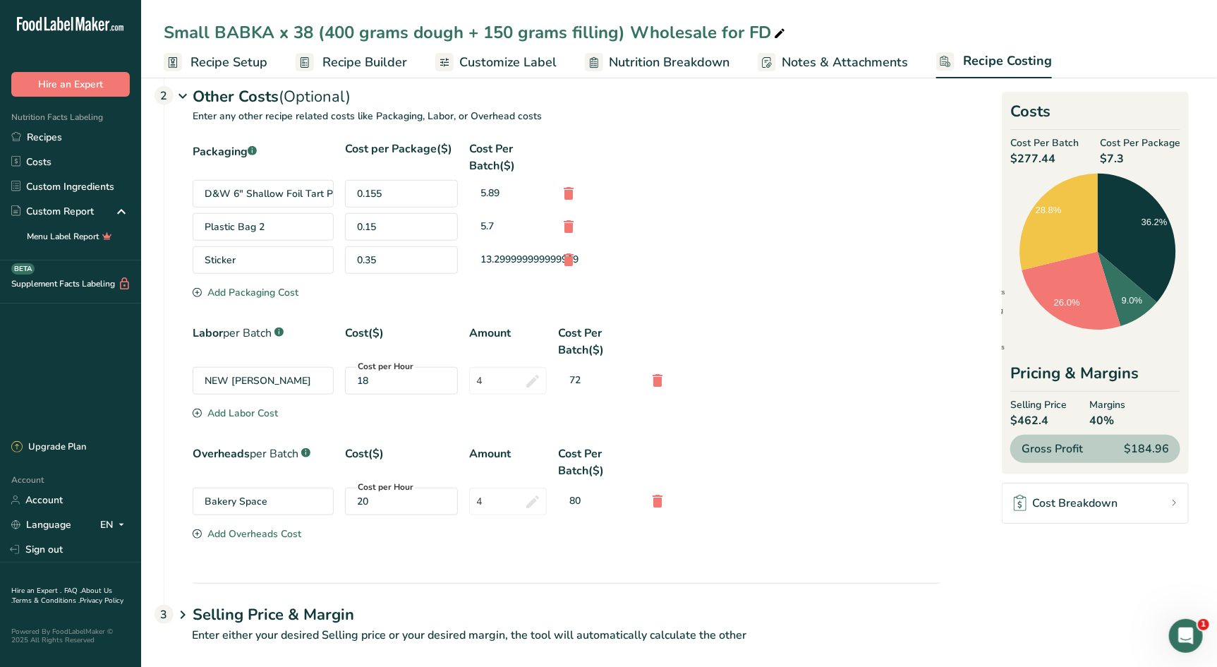
click at [252, 290] on div "Add Packaging Cost" at bounding box center [246, 292] width 106 height 15
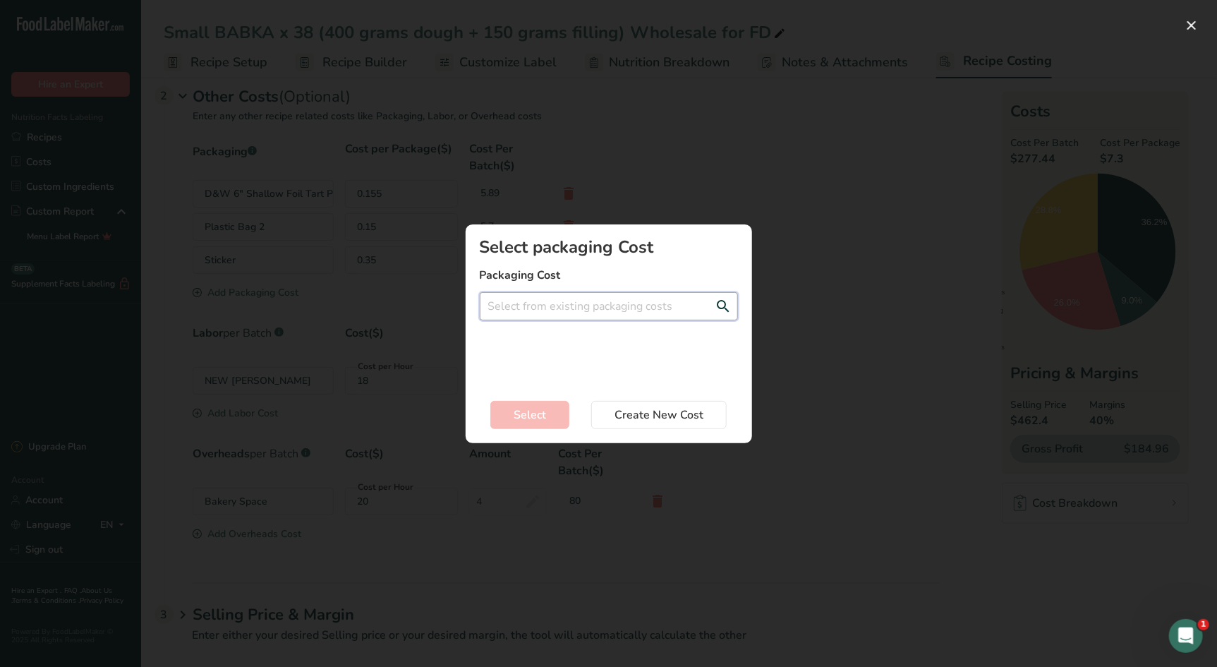
click at [541, 309] on input "Add New Recipe Cost Modal" at bounding box center [609, 306] width 258 height 28
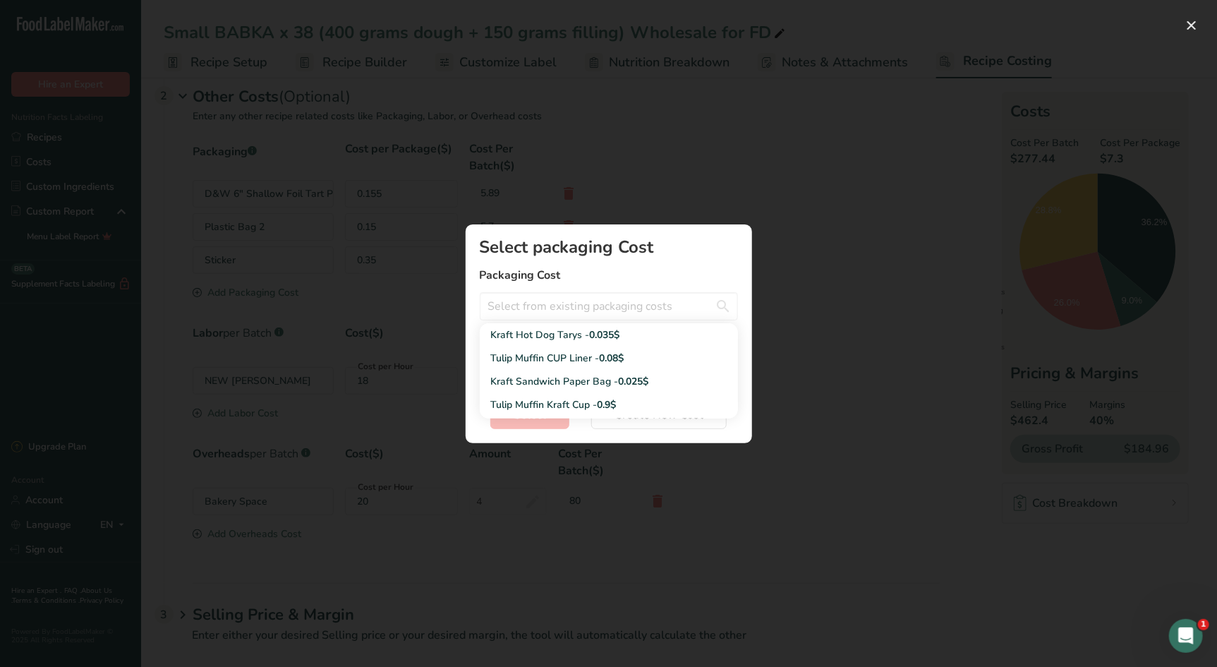
drag, startPoint x: 822, startPoint y: 380, endPoint x: 807, endPoint y: 381, distance: 14.9
click at [821, 380] on div "Add New Recipe Cost Modal" at bounding box center [608, 333] width 1217 height 667
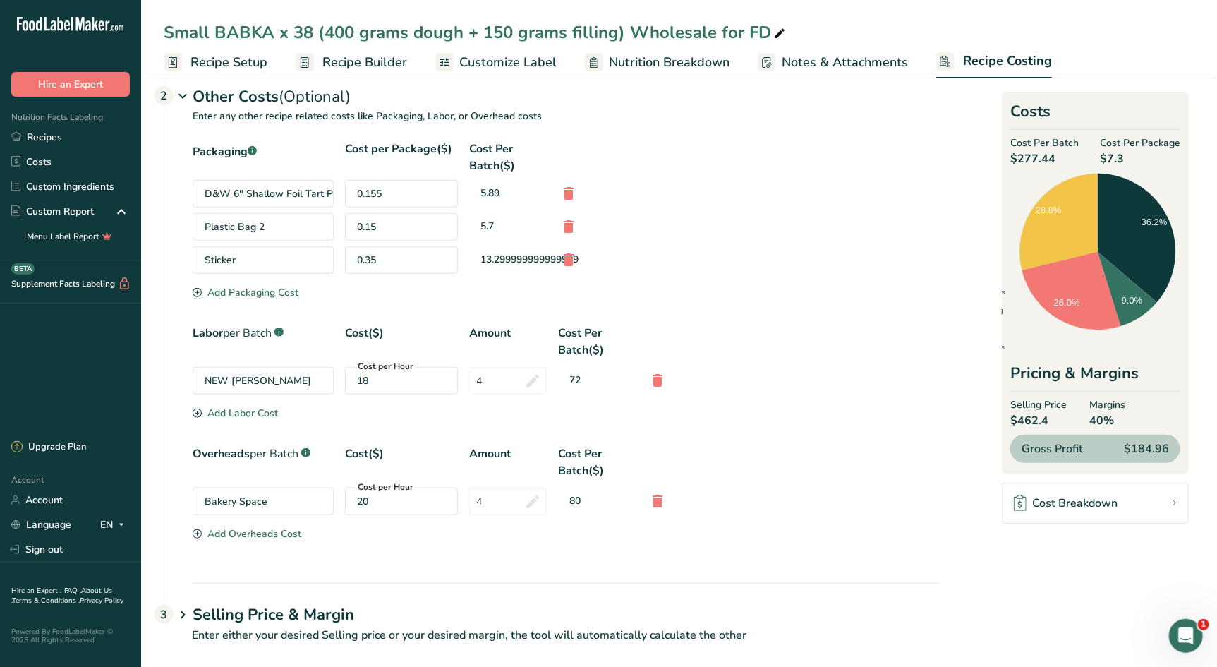
click at [680, 414] on section "Labor per Batch .a-a{fill:#347362;}.b-a{fill:#fff;} Cost($) Amount Cost Per Bat…" at bounding box center [566, 374] width 747 height 98
click at [568, 258] on icon at bounding box center [568, 259] width 17 height 25
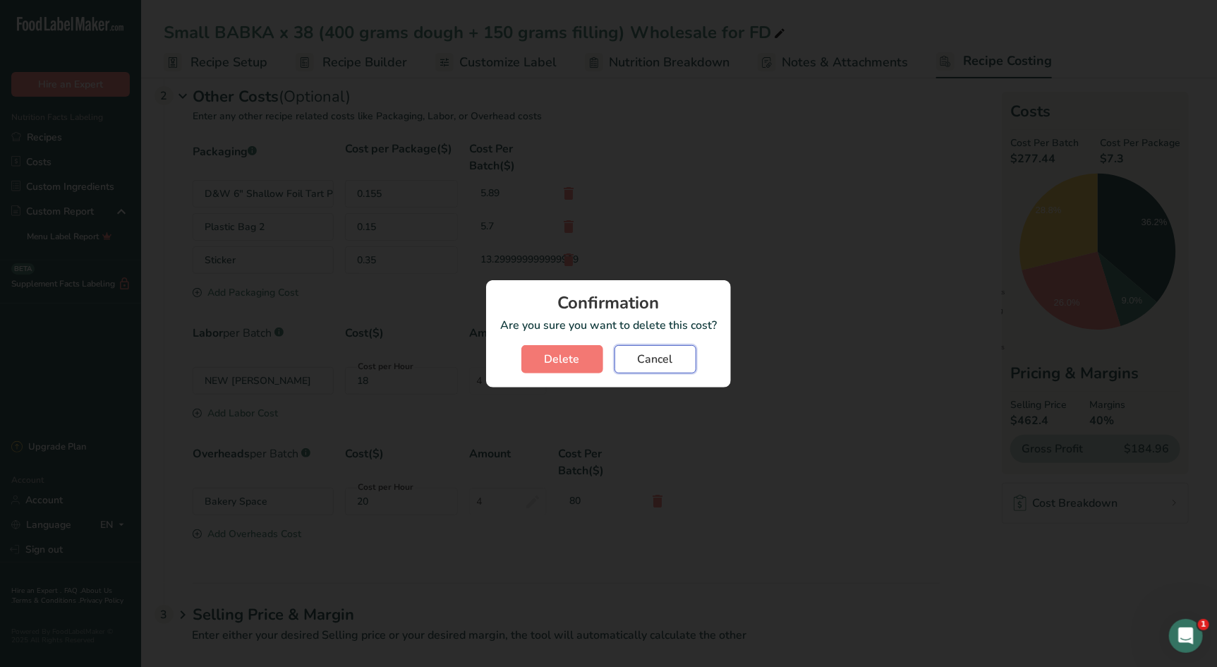
click at [633, 357] on button "Cancel" at bounding box center [656, 359] width 82 height 28
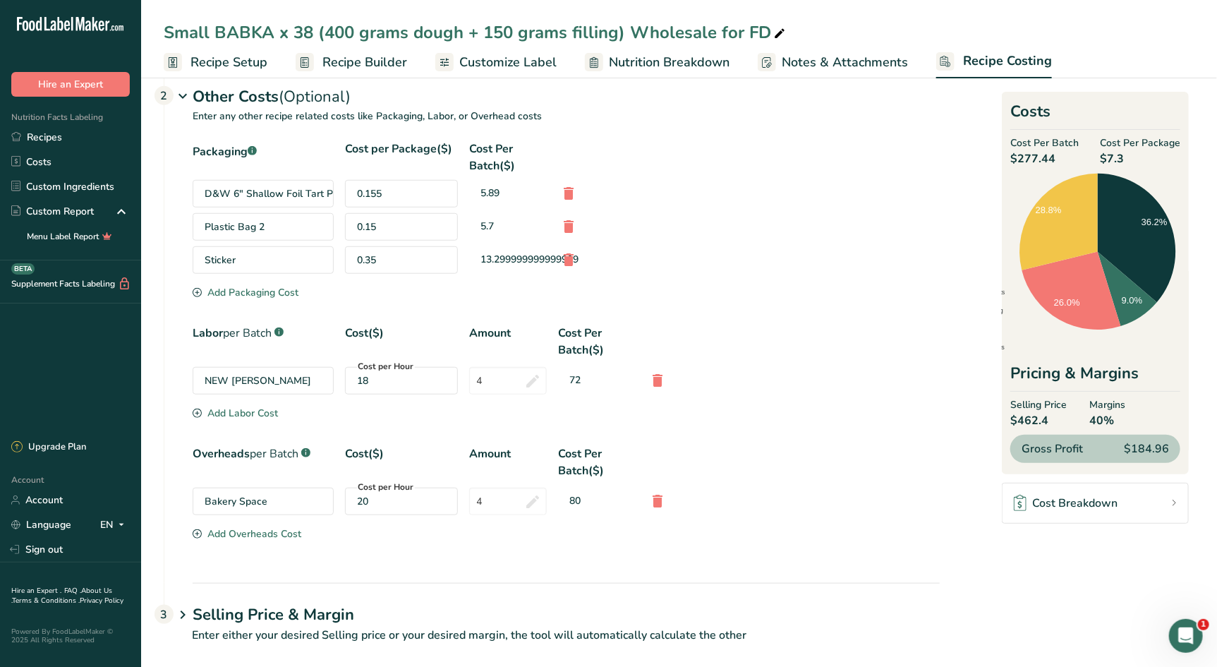
click at [569, 260] on icon at bounding box center [568, 259] width 17 height 25
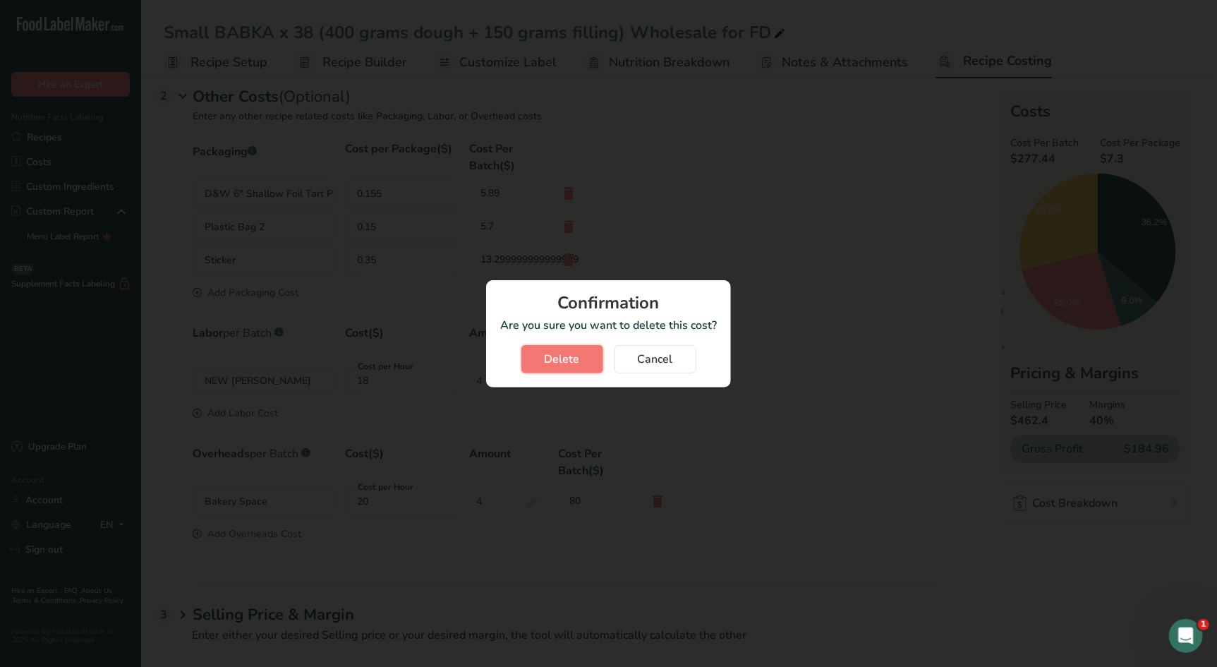
drag, startPoint x: 564, startPoint y: 361, endPoint x: 529, endPoint y: 334, distance: 43.8
click at [564, 361] on span "Delete" at bounding box center [562, 359] width 35 height 17
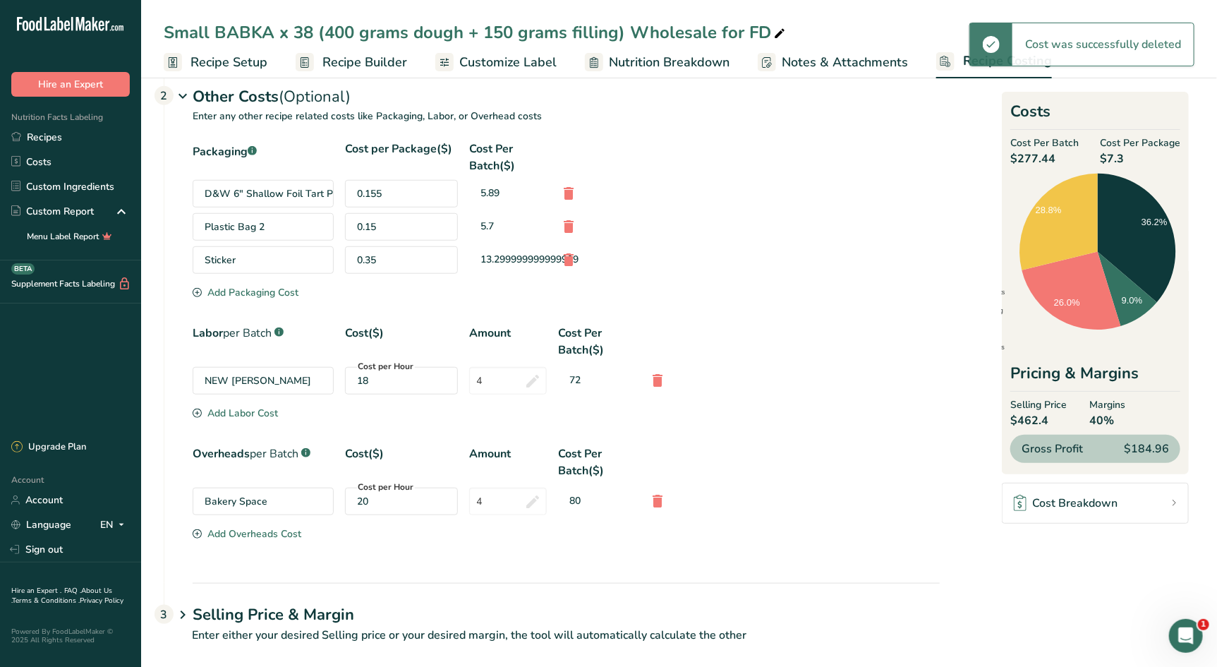
scroll to position [400, 0]
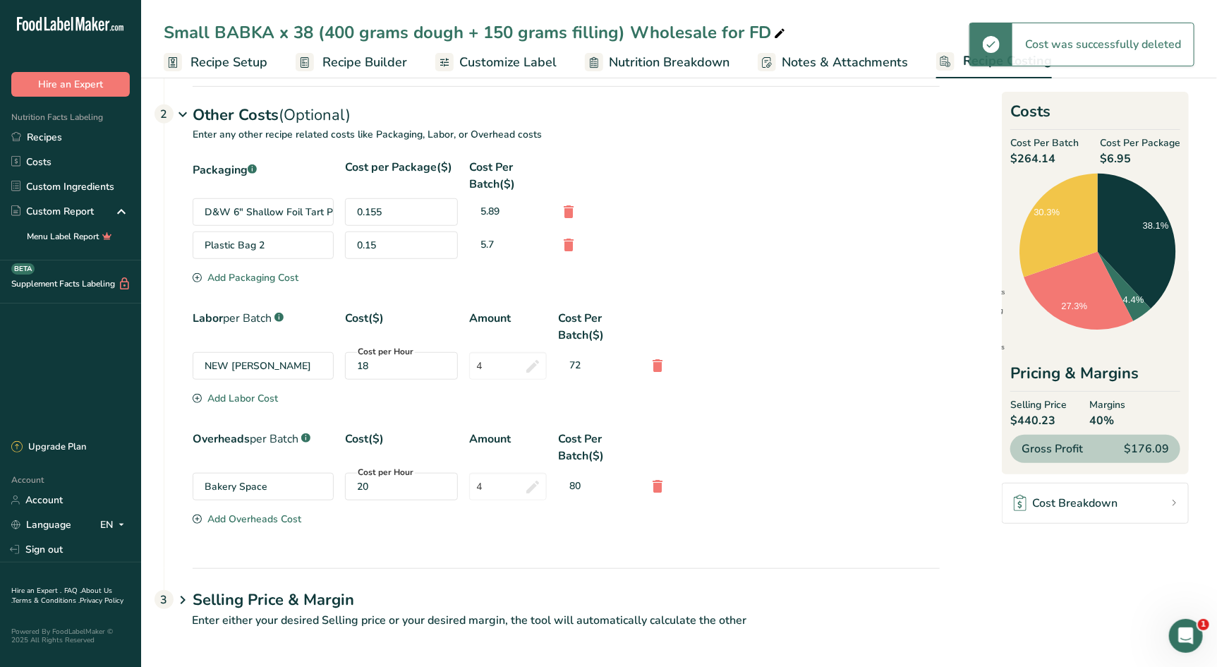
click at [237, 275] on div "Add Packaging Cost" at bounding box center [246, 277] width 106 height 15
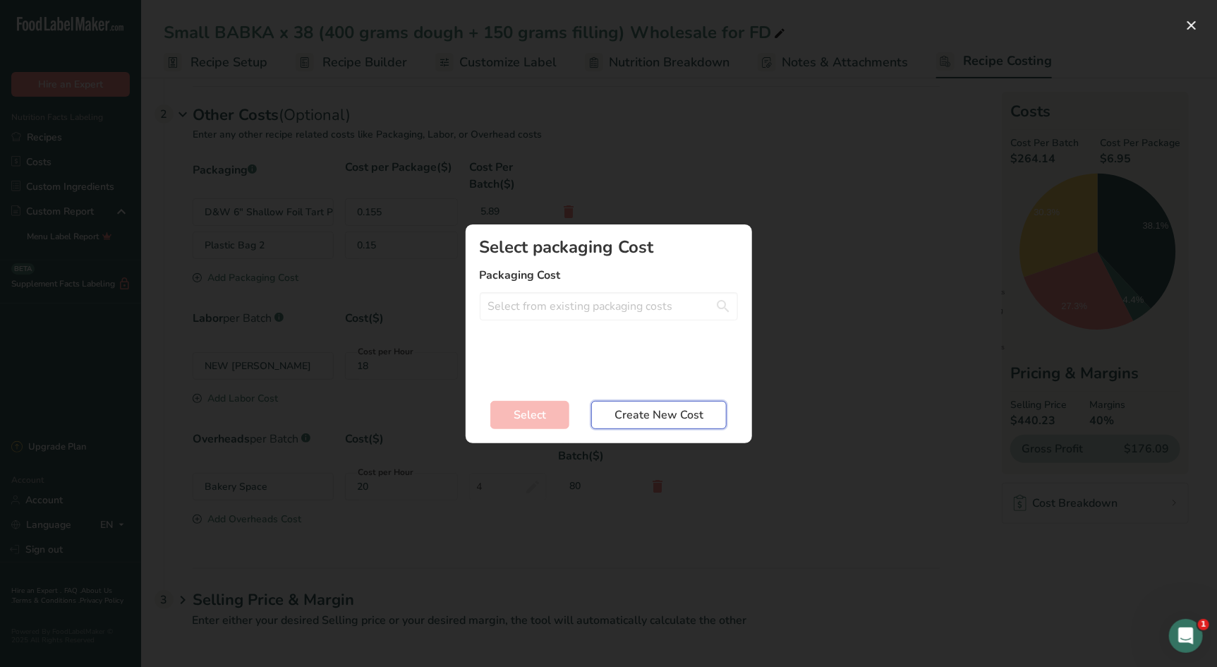
click at [668, 409] on span "Create New Cost" at bounding box center [659, 414] width 89 height 17
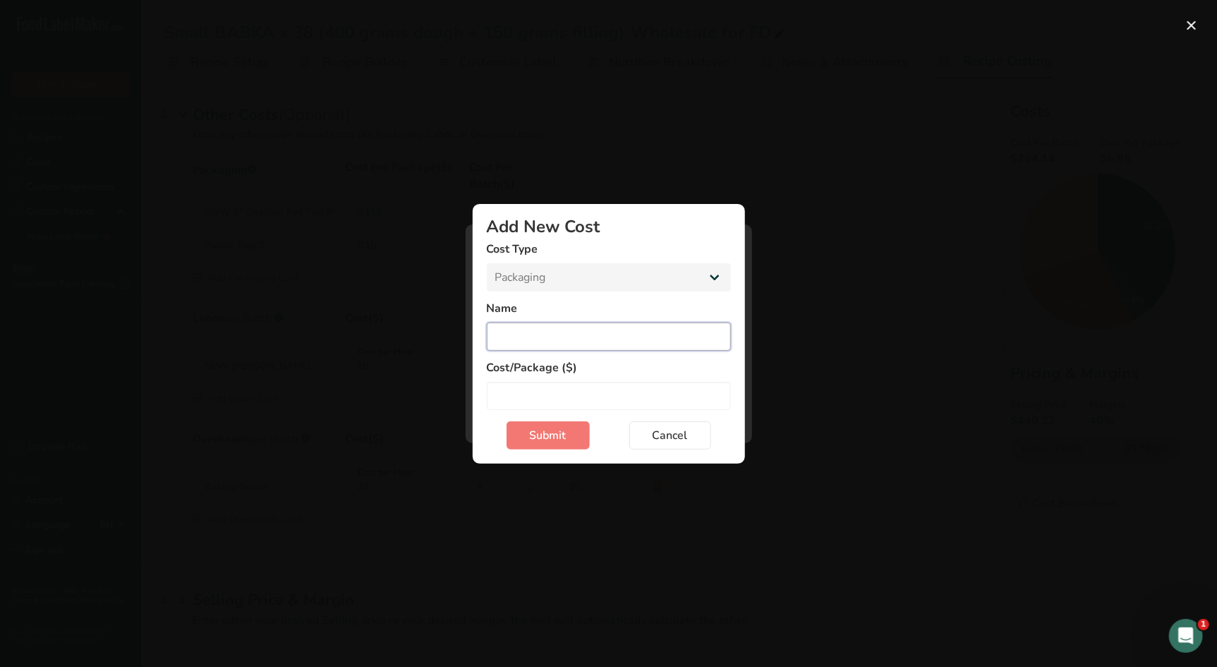
click at [596, 338] on input "Add New Cost Modal" at bounding box center [609, 337] width 244 height 28
type input "Circle Sticker Label"
click at [605, 398] on input "Add New Cost Modal" at bounding box center [609, 396] width 244 height 28
type input "0.40"
click at [549, 430] on span "Submit" at bounding box center [548, 435] width 37 height 17
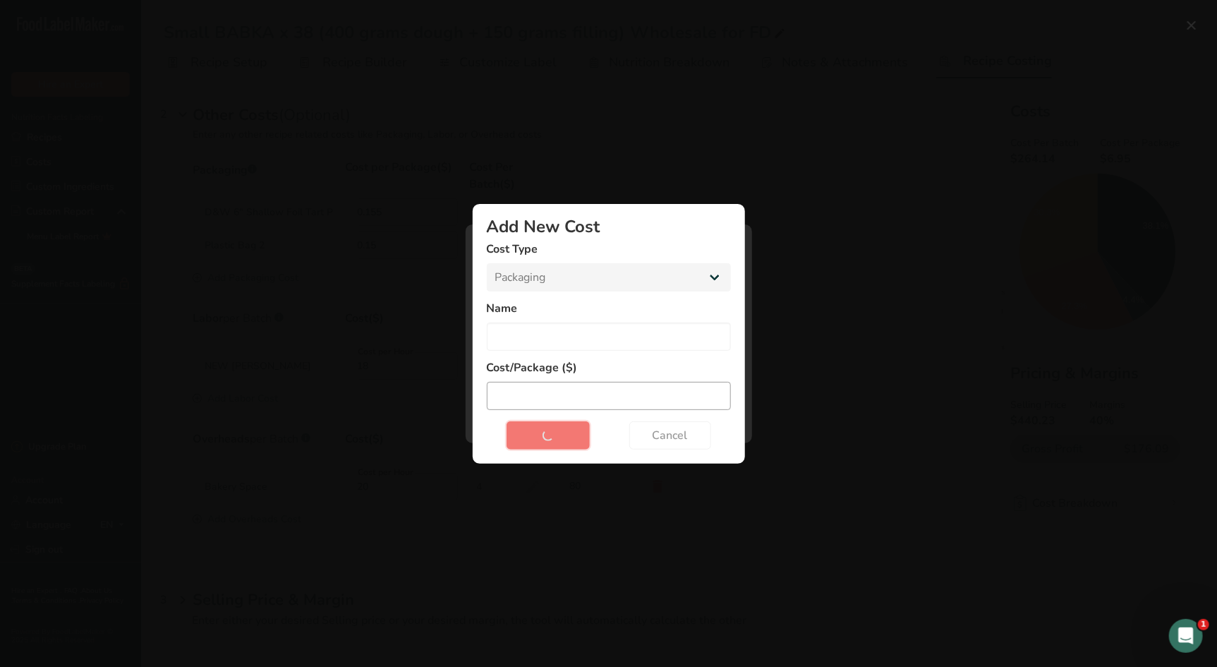
select select "Add New Cost Modal"
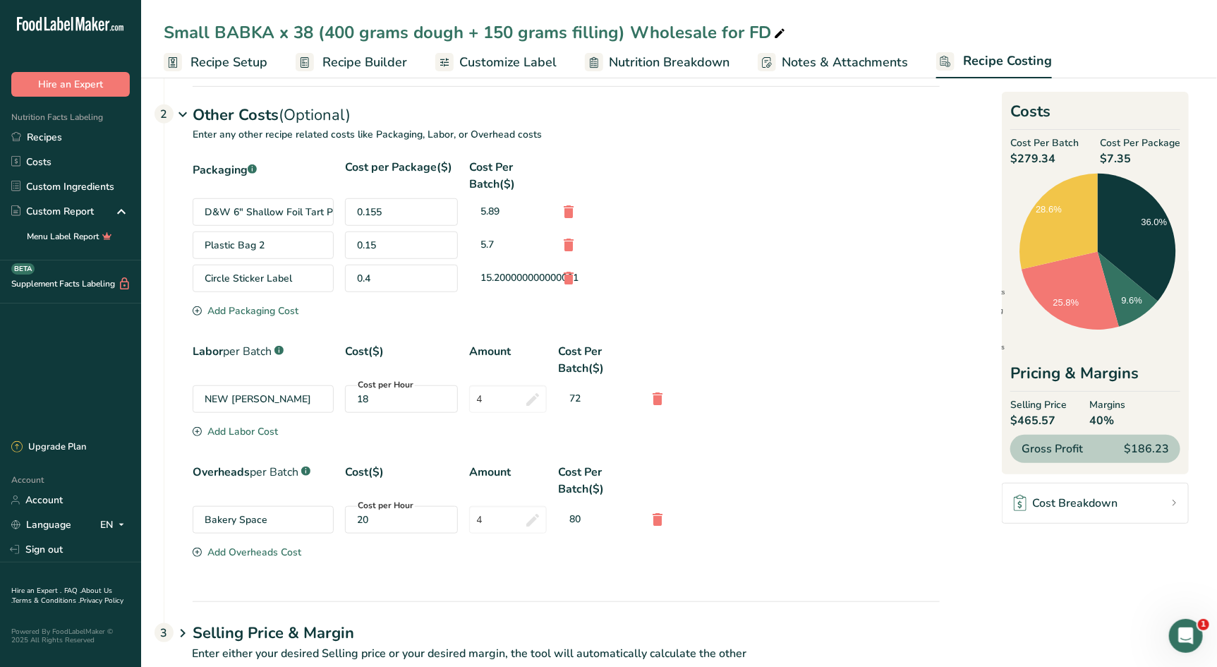
scroll to position [433, 0]
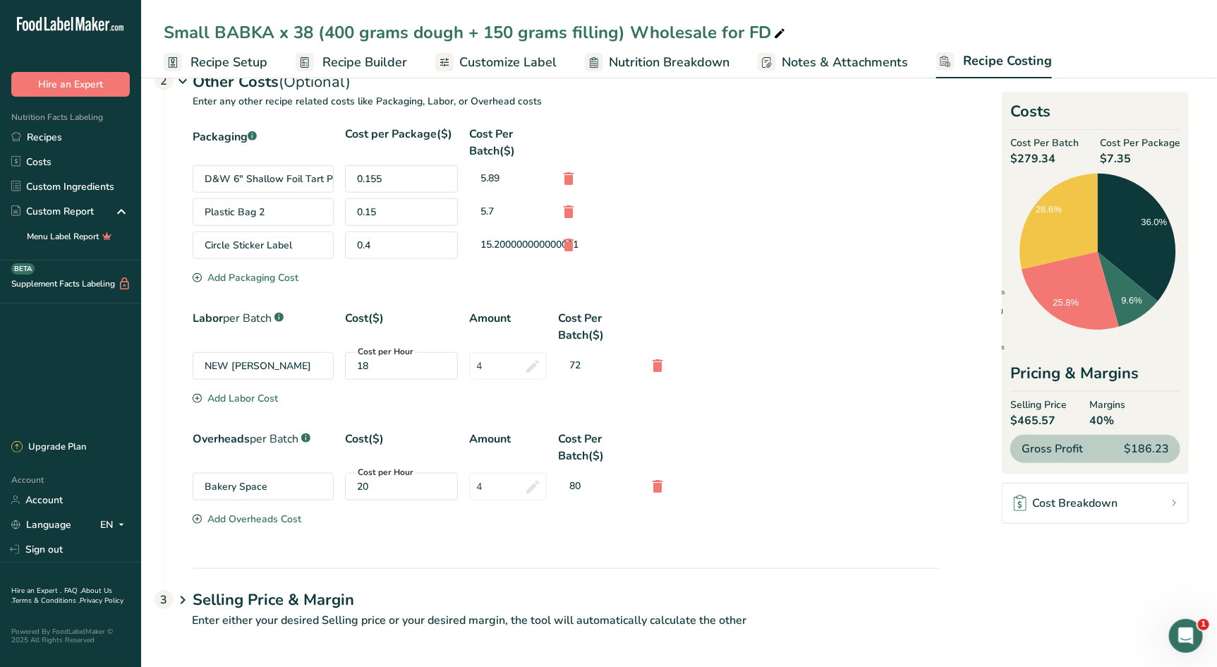
click at [327, 599] on h1 "Selling Price & Margin" at bounding box center [566, 600] width 747 height 23
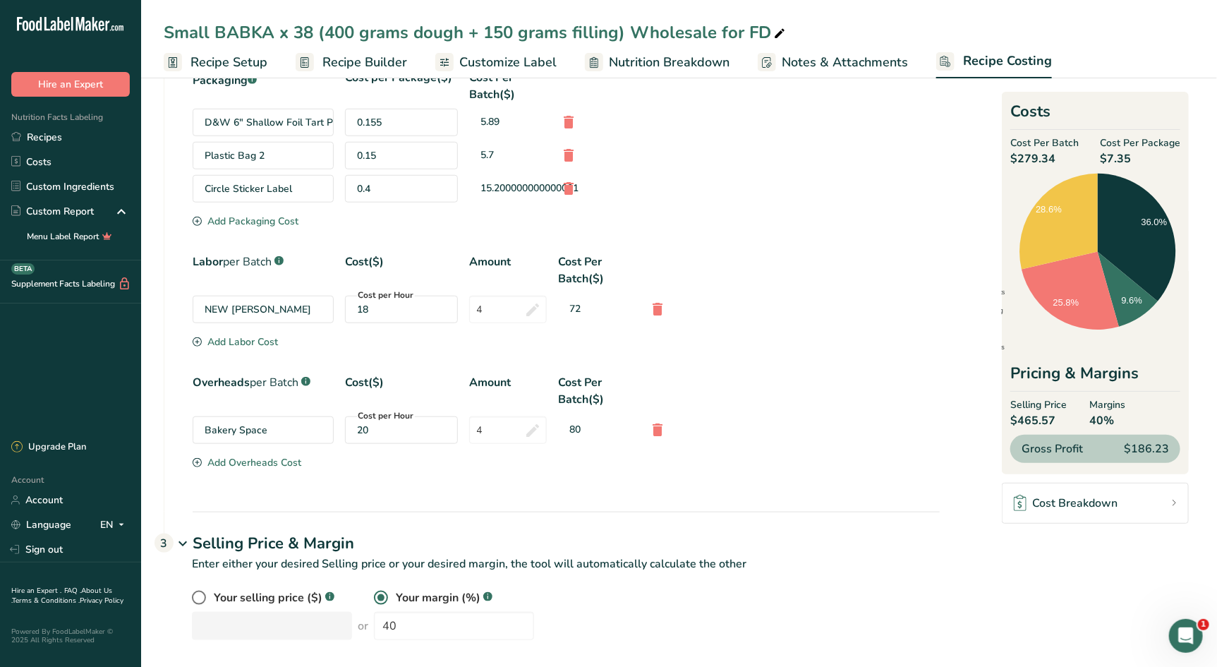
scroll to position [501, 0]
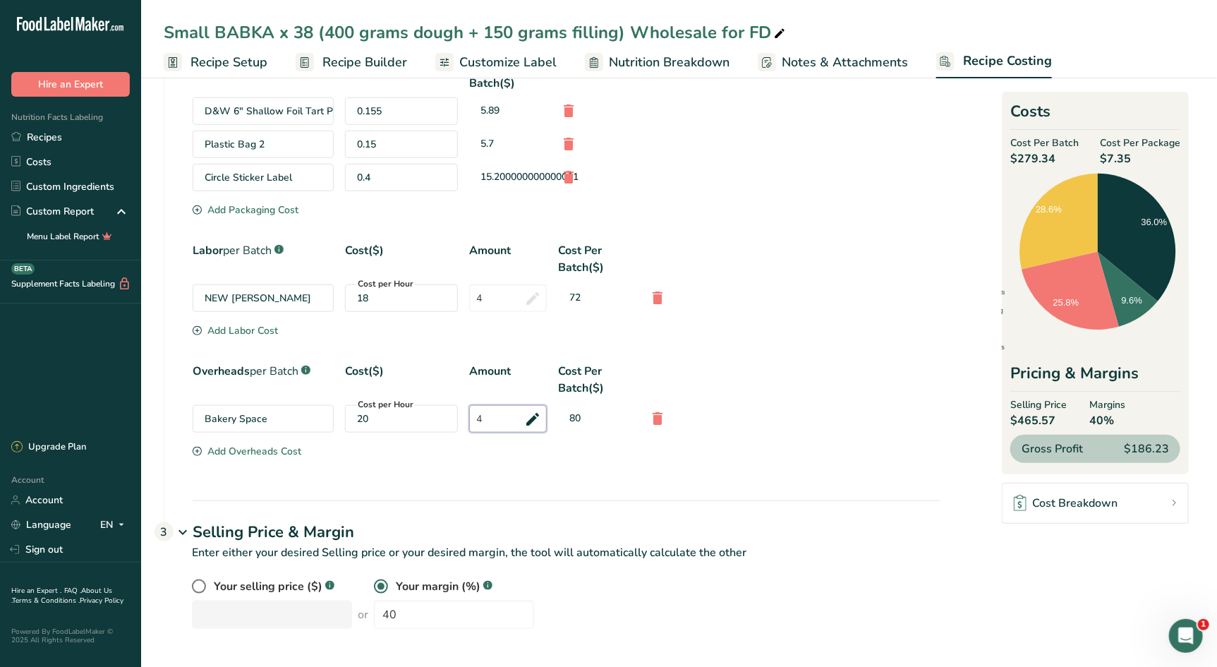
drag, startPoint x: 486, startPoint y: 421, endPoint x: 454, endPoint y: 417, distance: 32.0
click at [454, 417] on div "Bakery Space Cost per Hour 20 4 80" at bounding box center [566, 419] width 747 height 28
type input "4.5"
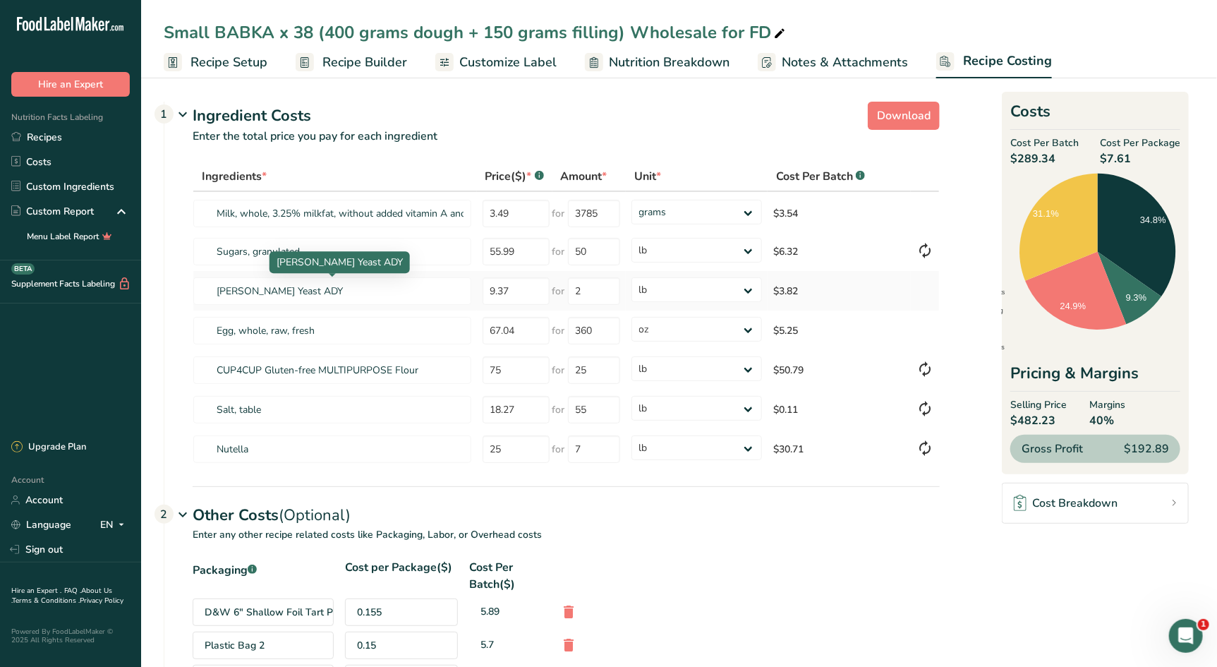
scroll to position [17, 0]
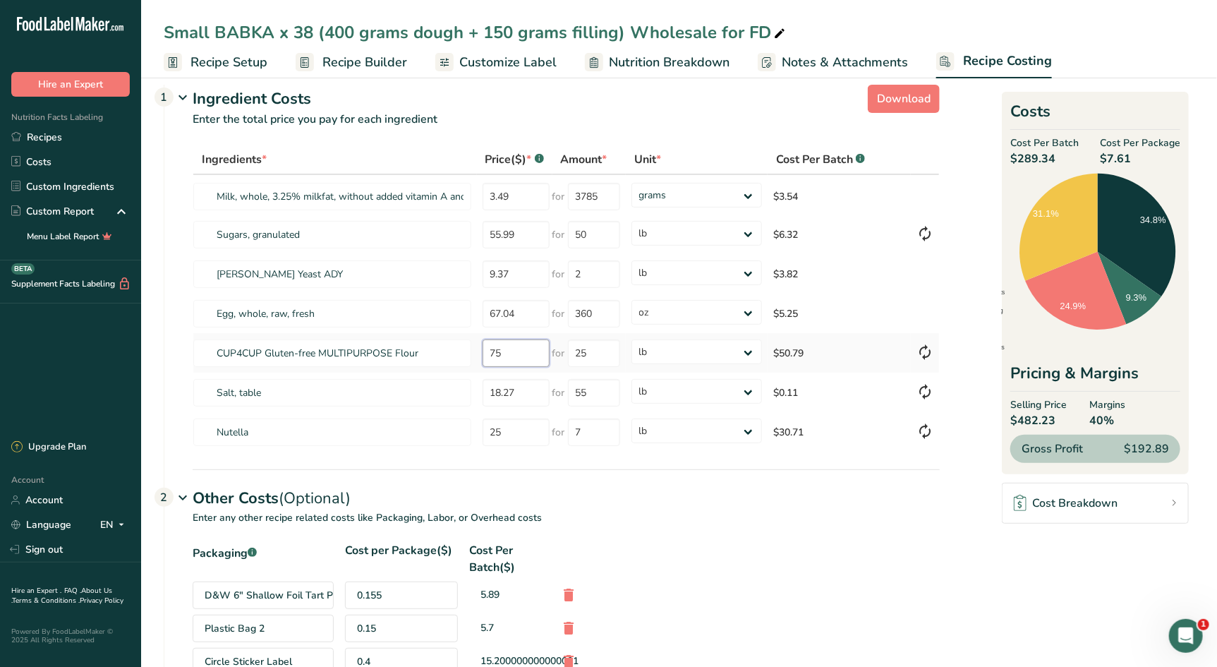
click at [515, 354] on input "75" at bounding box center [516, 353] width 67 height 28
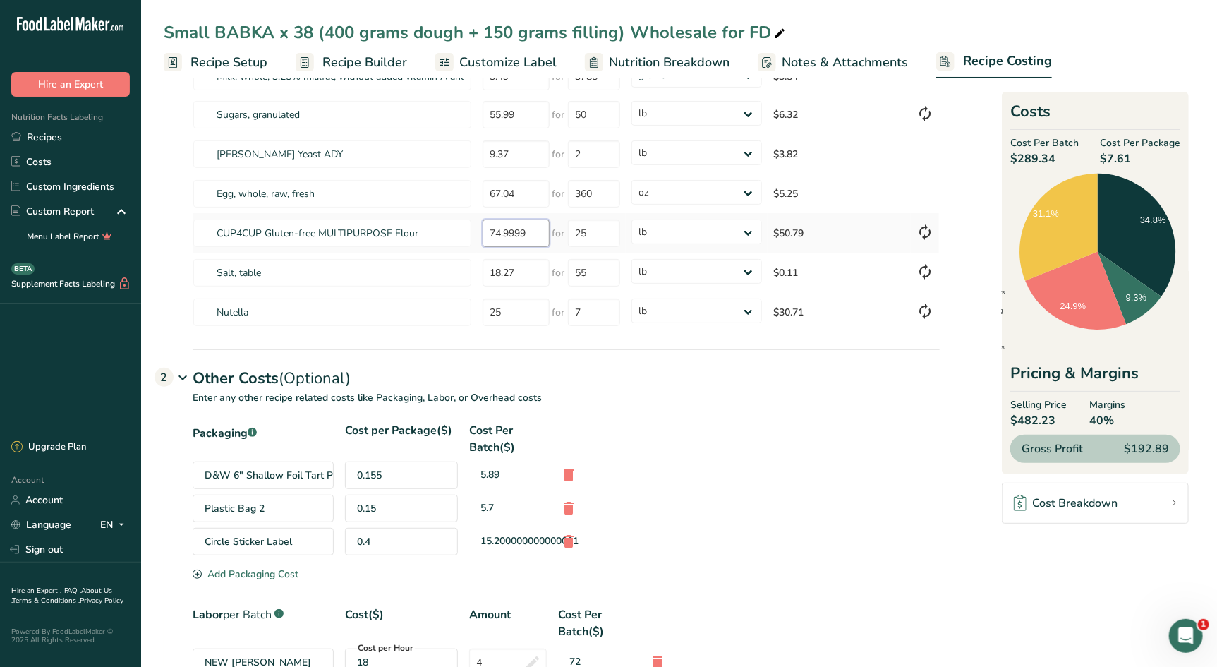
scroll to position [220, 0]
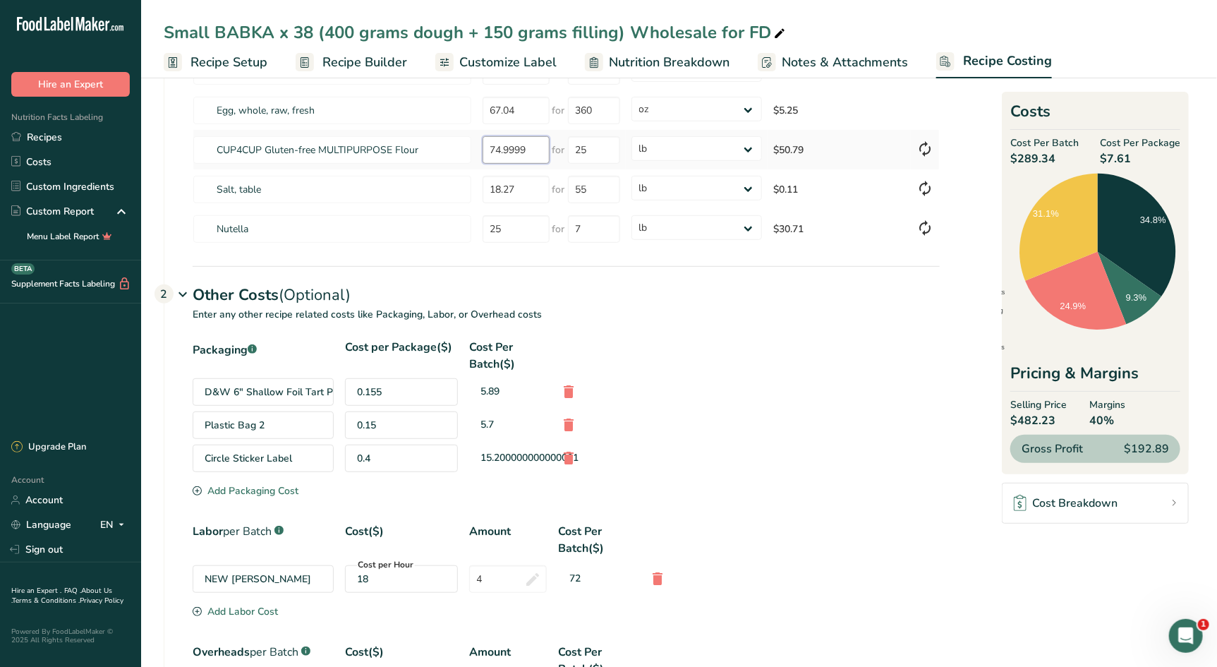
click at [460, 152] on tr "CUP4CUP Gluten-free MULTIPURPOSE Flour 74.9999 for 25 grams kg mg mcg lb oz $50…" at bounding box center [566, 150] width 746 height 40
type input "105"
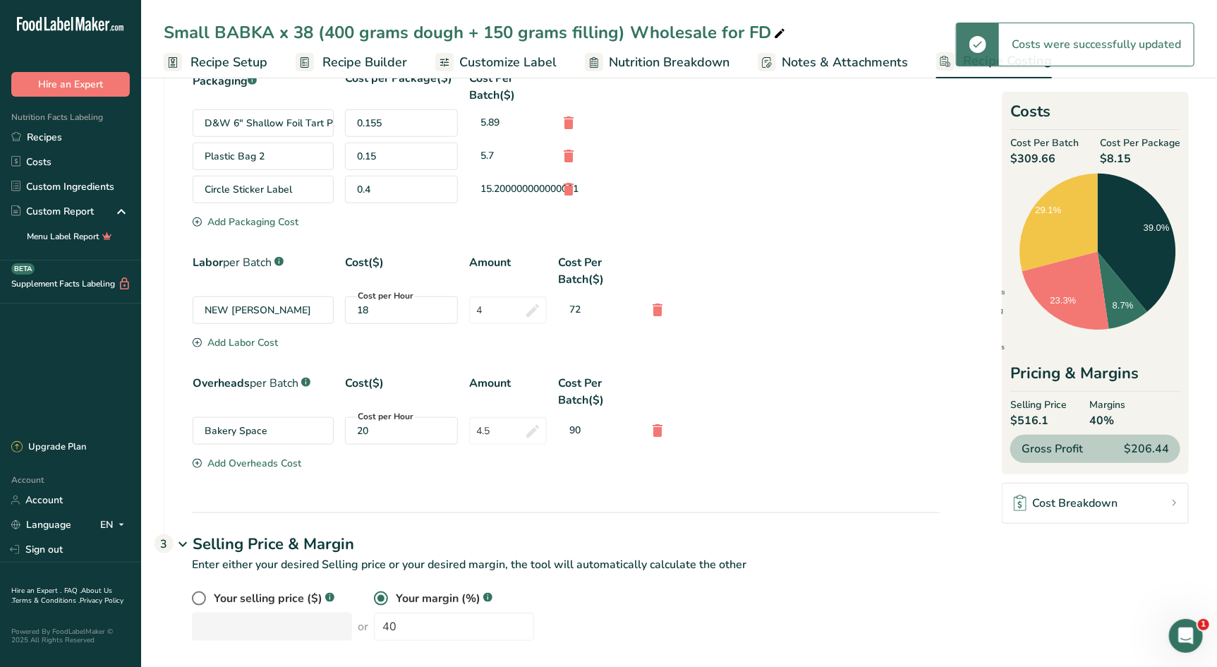
scroll to position [501, 0]
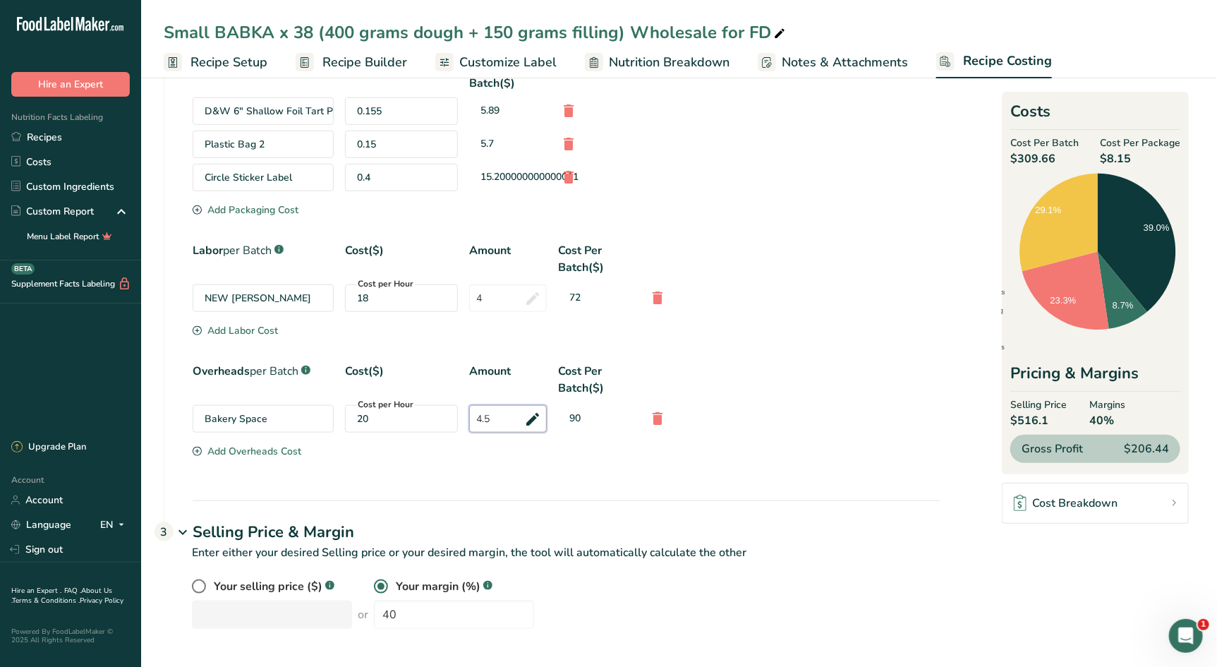
drag, startPoint x: 500, startPoint y: 423, endPoint x: 470, endPoint y: 416, distance: 31.2
click at [470, 416] on input "4.5" at bounding box center [508, 419] width 78 height 28
type input "4"
click at [330, 610] on div "Your selling price ($) .a-a{fill:#347362;}.b-a{fill:#fff;} or Your margin (%) .…" at bounding box center [566, 603] width 748 height 51
drag, startPoint x: 390, startPoint y: 610, endPoint x: 357, endPoint y: 607, distance: 32.7
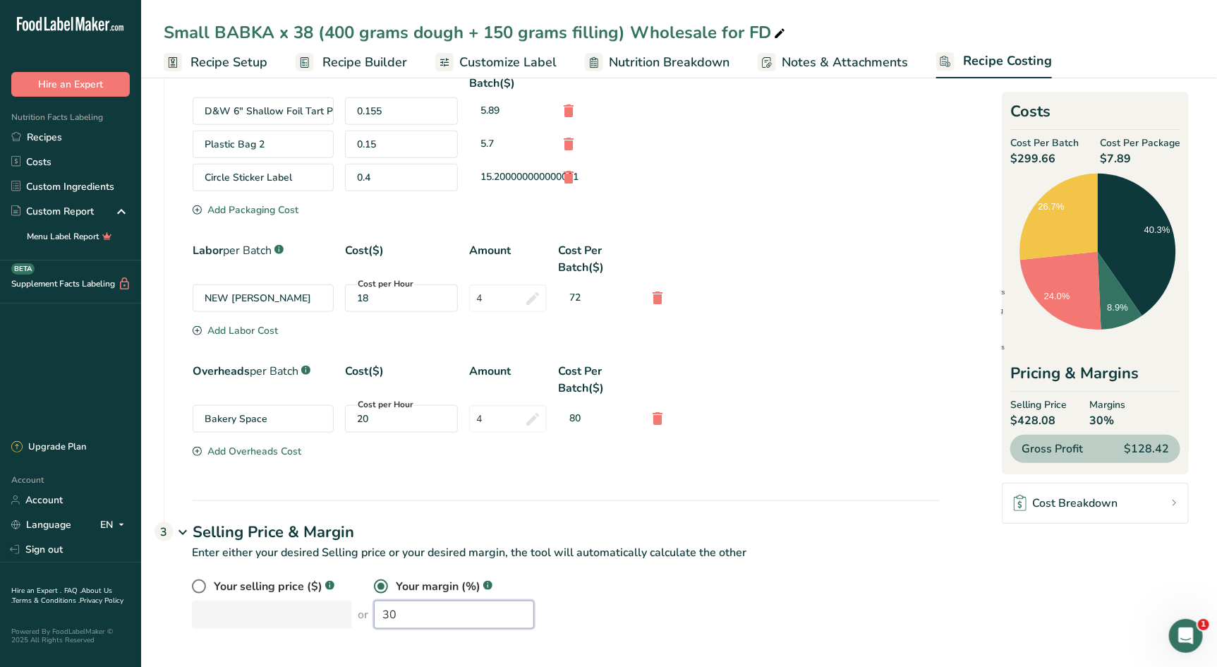
click at [374, 607] on input "30" at bounding box center [454, 615] width 160 height 28
type input "35"
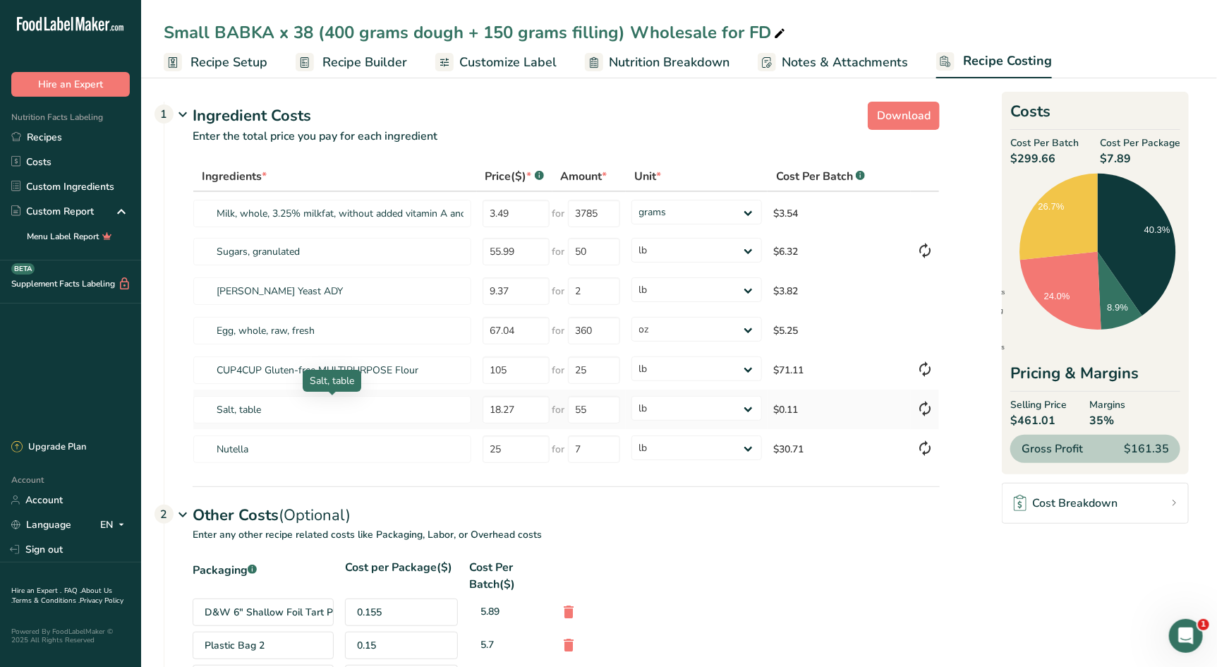
scroll to position [38, 0]
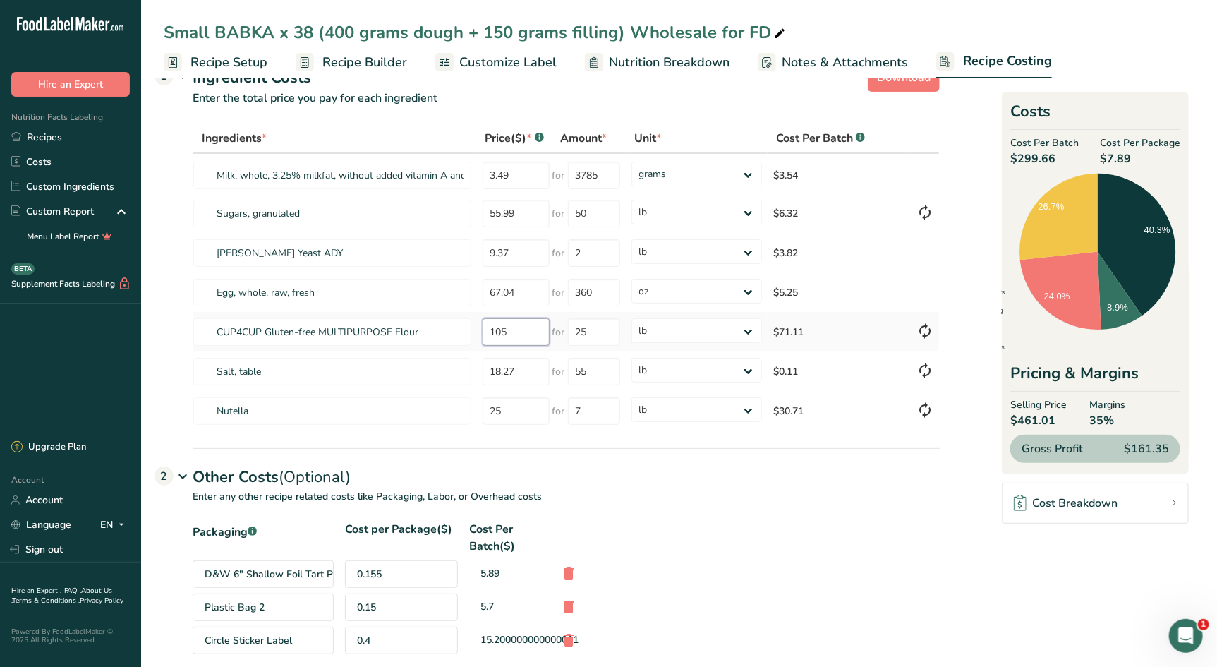
click at [452, 326] on tr "CUP4CUP Gluten-free MULTIPURPOSE Flour 105 for 25 grams kg mg mcg lb oz $71.11" at bounding box center [566, 332] width 746 height 40
type input "70"
click at [644, 487] on div "Other Costs (Optional) 2" at bounding box center [566, 468] width 747 height 41
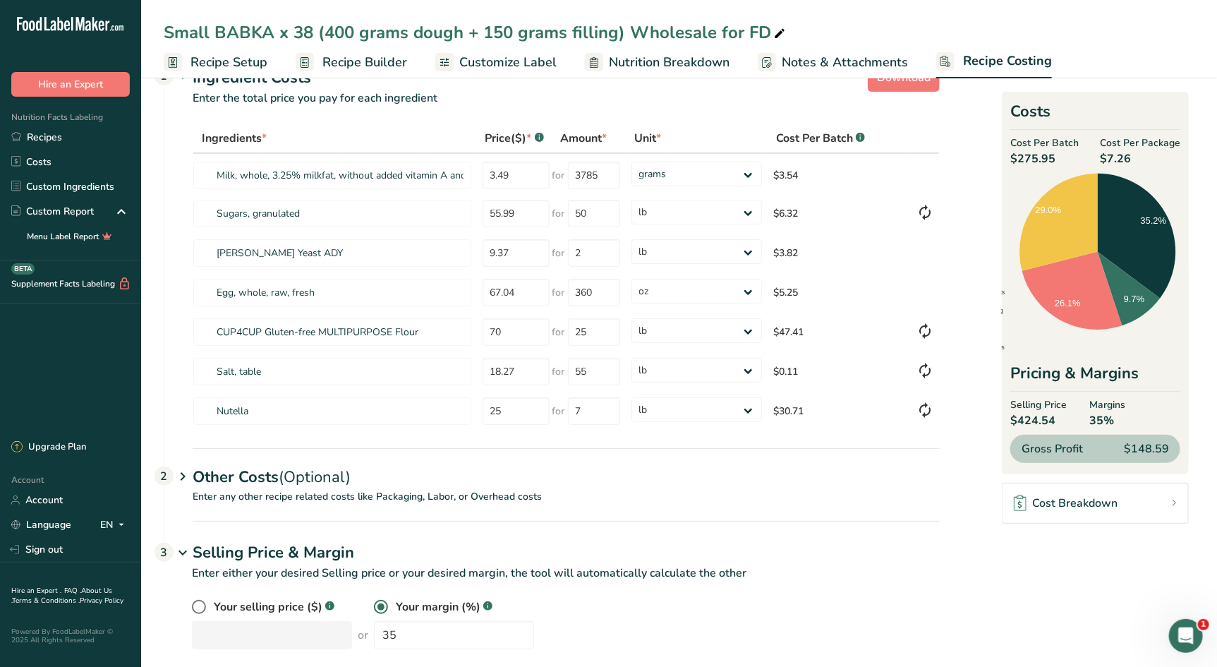
scroll to position [59, 0]
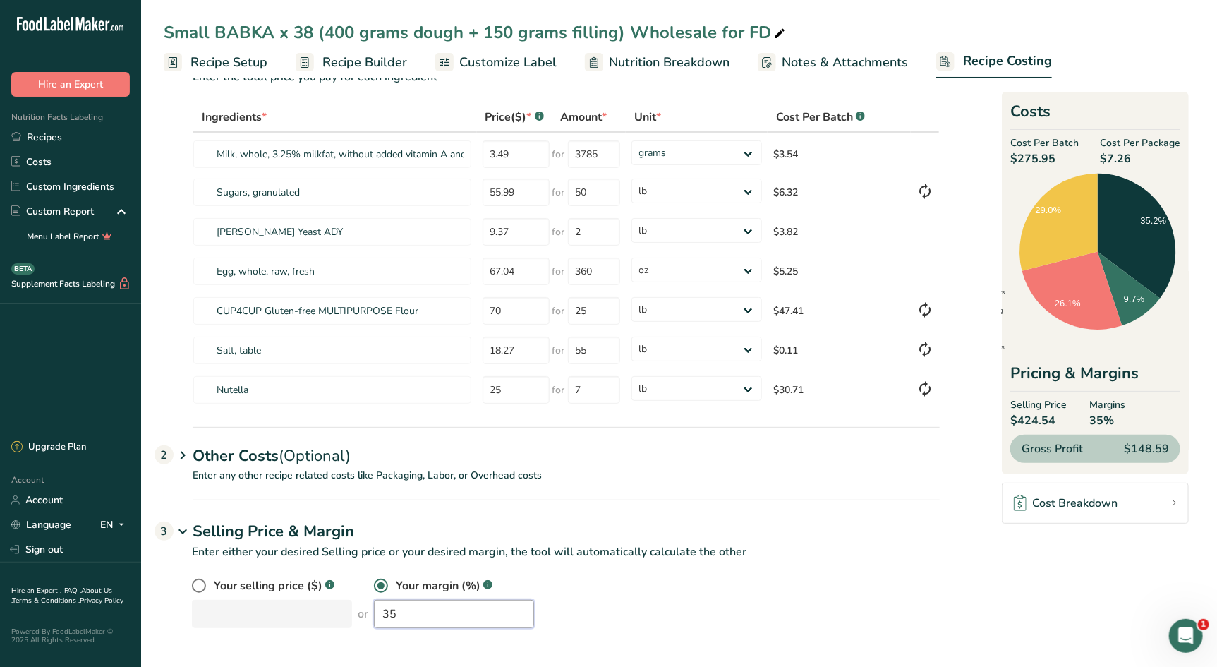
click at [327, 602] on div "Your selling price ($) .a-a{fill:#347362;}.b-a{fill:#fff;} or Your margin (%) .…" at bounding box center [566, 602] width 748 height 51
drag, startPoint x: 380, startPoint y: 620, endPoint x: 337, endPoint y: 616, distance: 43.2
click at [337, 616] on div "Your selling price ($) .a-a{fill:#347362;}.b-a{fill:#fff;} or Your margin (%) .…" at bounding box center [566, 602] width 748 height 51
click at [302, 602] on div "Your selling price ($) .a-a{fill:#347362;}.b-a{fill:#fff;} or Your margin (%) .…" at bounding box center [566, 602] width 748 height 51
drag, startPoint x: 420, startPoint y: 615, endPoint x: 349, endPoint y: 606, distance: 71.2
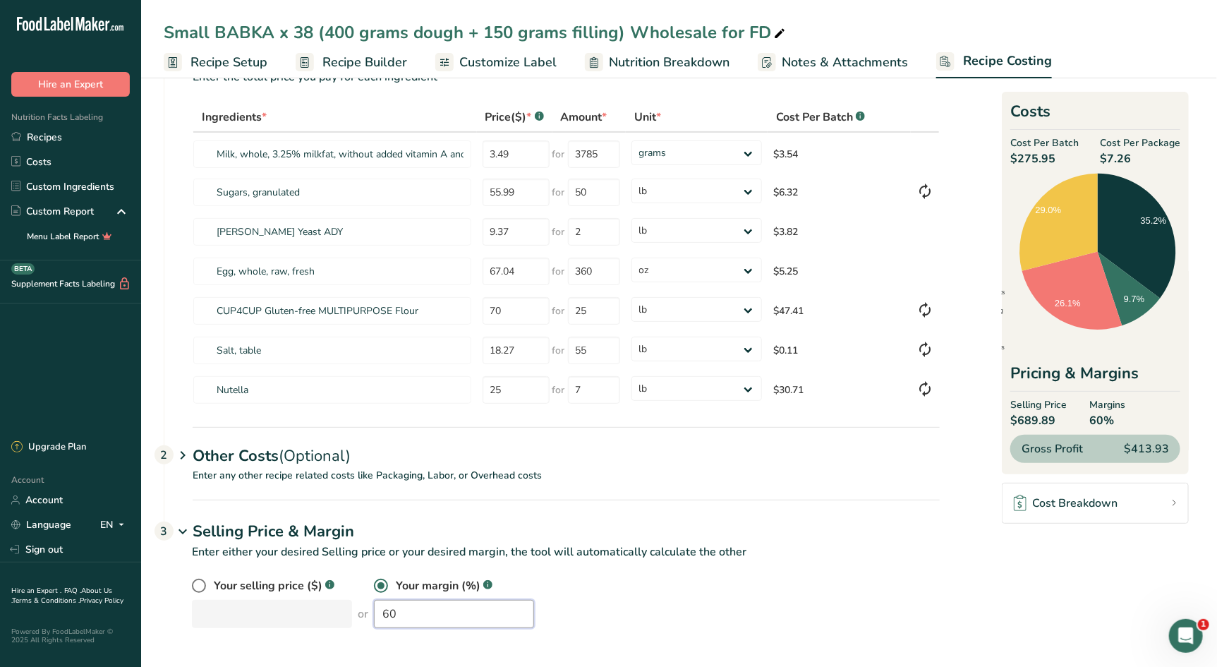
click at [351, 606] on div "Your selling price ($) .a-a{fill:#347362;}.b-a{fill:#fff;} or Your margin (%) .…" at bounding box center [566, 602] width 748 height 51
drag, startPoint x: 383, startPoint y: 614, endPoint x: 339, endPoint y: 608, distance: 44.1
click at [339, 608] on div "Your selling price ($) .a-a{fill:#347362;}.b-a{fill:#fff;} or Your margin (%) .…" at bounding box center [566, 602] width 748 height 51
drag, startPoint x: 382, startPoint y: 615, endPoint x: 347, endPoint y: 607, distance: 36.3
click at [346, 607] on div "Your selling price ($) .a-a{fill:#347362;}.b-a{fill:#fff;} or Your margin (%) .…" at bounding box center [566, 602] width 748 height 51
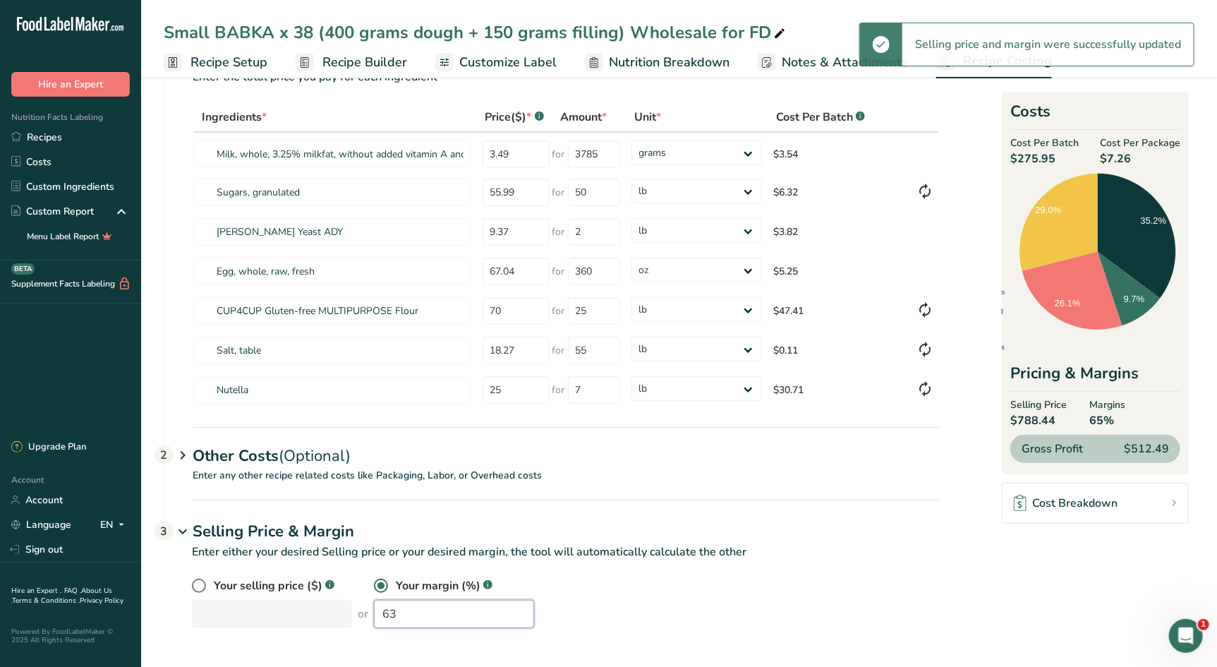
type input "63"
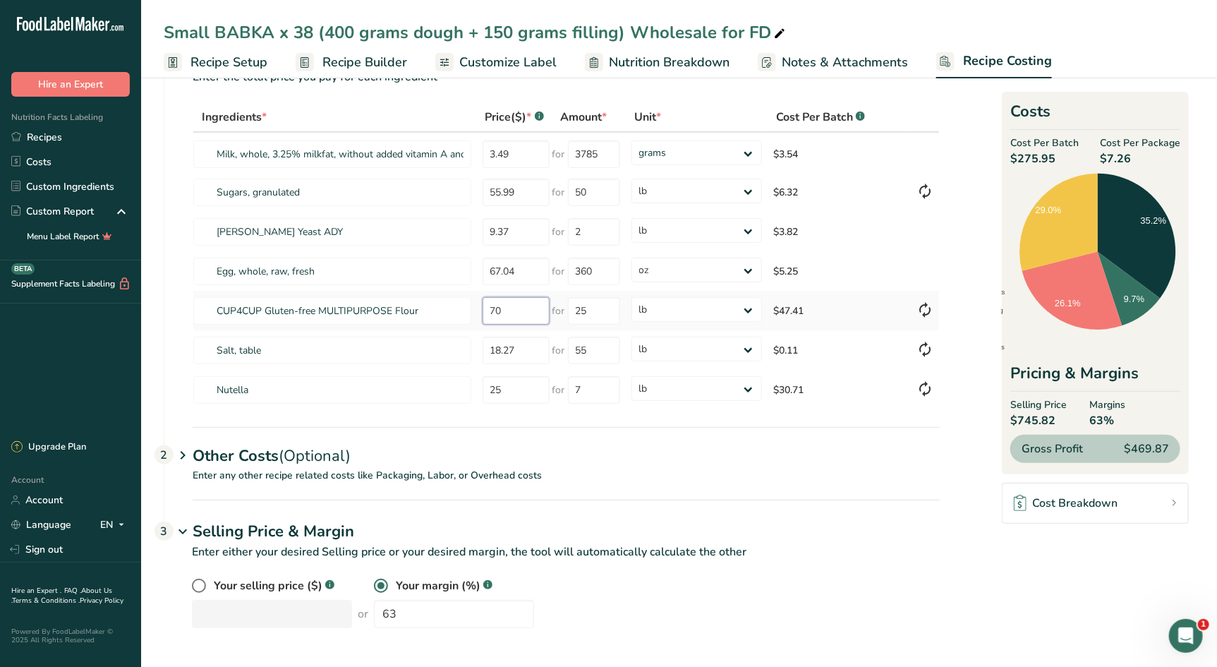
drag, startPoint x: 534, startPoint y: 313, endPoint x: 475, endPoint y: 313, distance: 58.6
click at [475, 313] on tr "CUP4CUP Gluten-free MULTIPURPOSE Flour 70 for 25 grams kg mg mcg lb oz $47.41" at bounding box center [566, 311] width 746 height 40
type input "105"
click at [699, 478] on p "Enter any other recipe related costs like Packaging, Labor, or Overhead costs" at bounding box center [552, 484] width 776 height 32
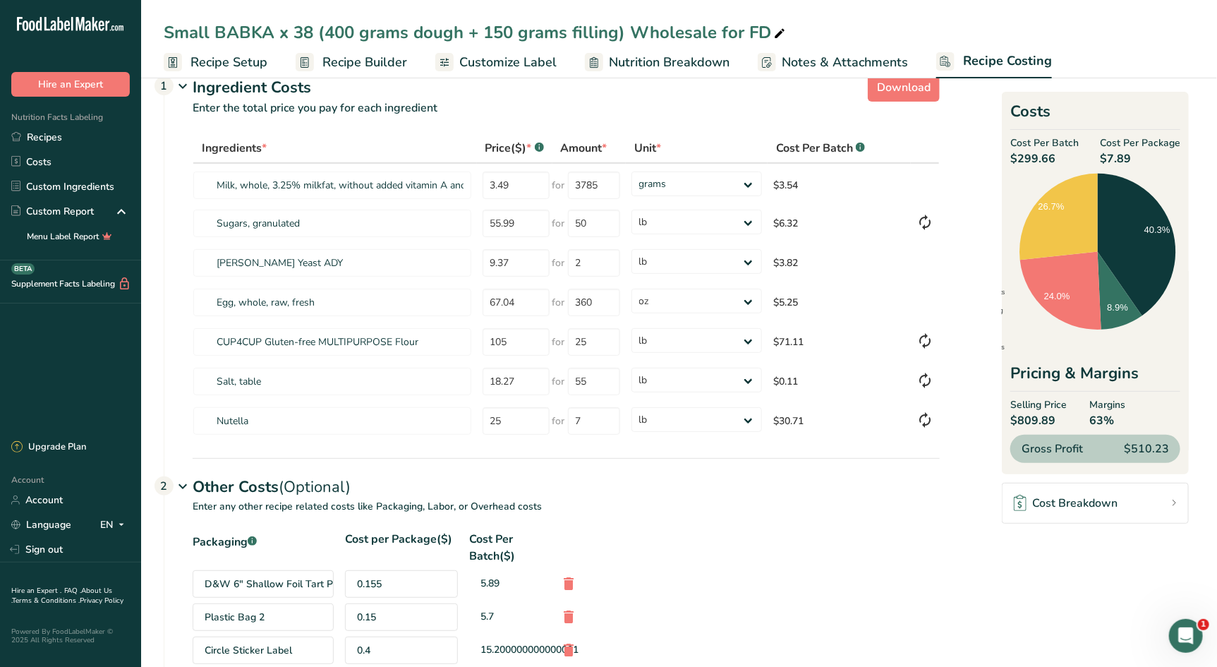
scroll to position [0, 0]
